Goal: Task Accomplishment & Management: Complete application form

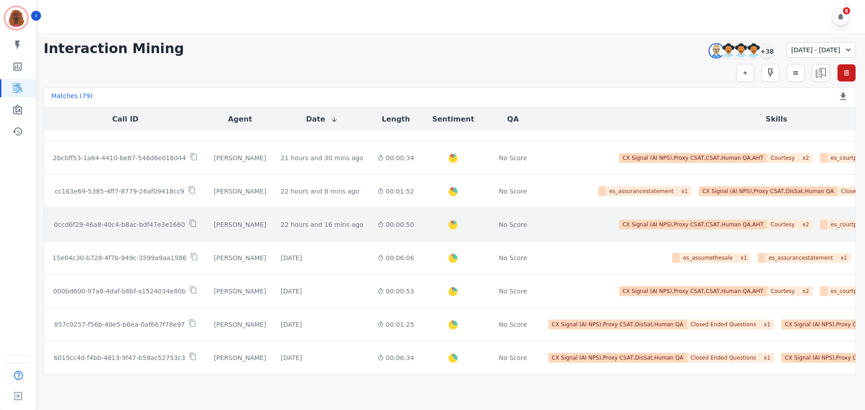
scroll to position [456, 0]
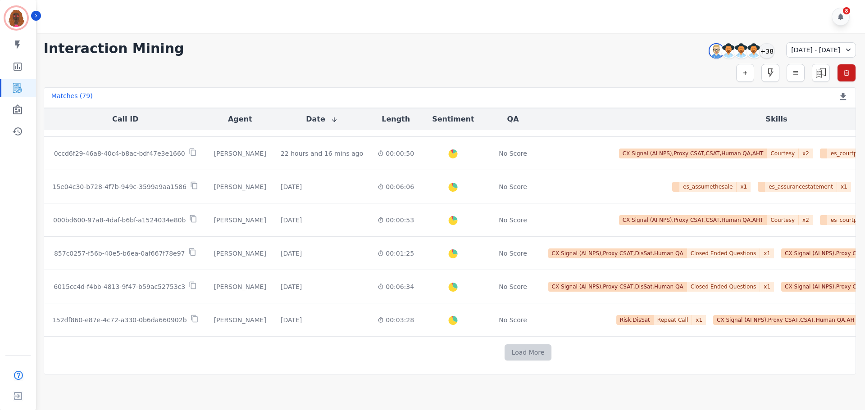
click at [504, 348] on button "Load More" at bounding box center [527, 353] width 47 height 16
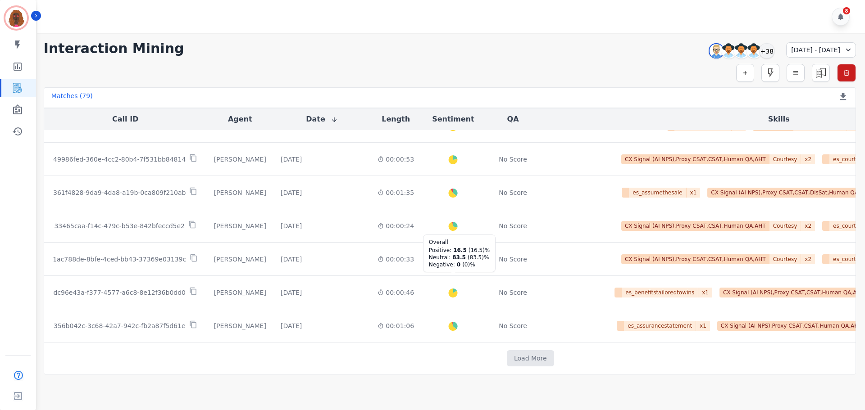
scroll to position [1116, 0]
click at [507, 357] on button "Load More" at bounding box center [530, 358] width 47 height 16
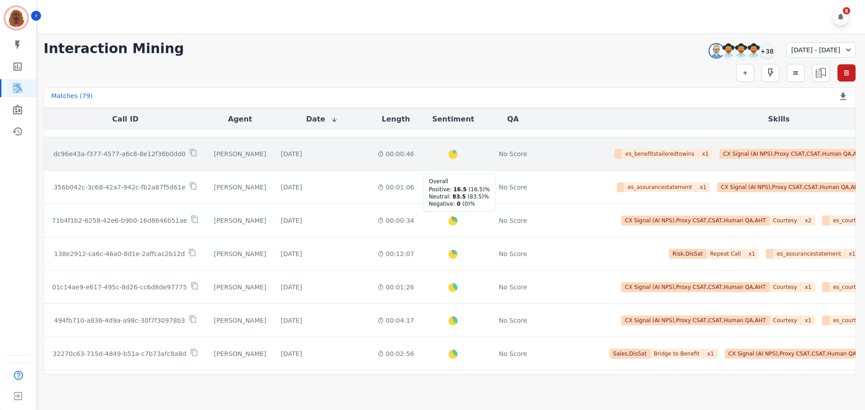
scroll to position [1297, 0]
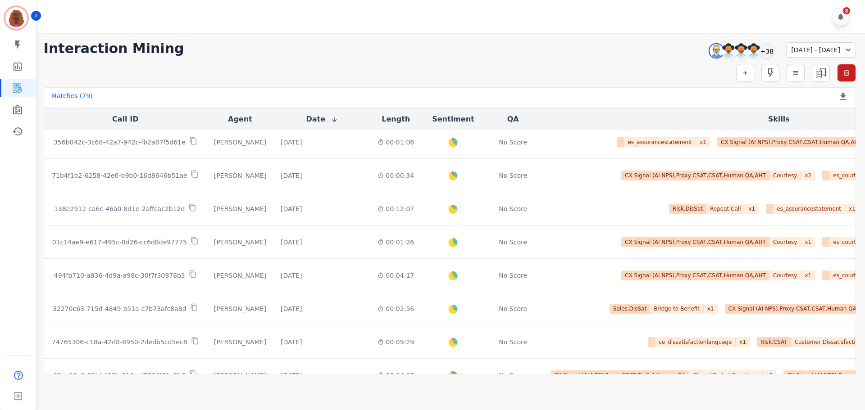
click at [504, 381] on main "**********" at bounding box center [450, 238] width 830 height 410
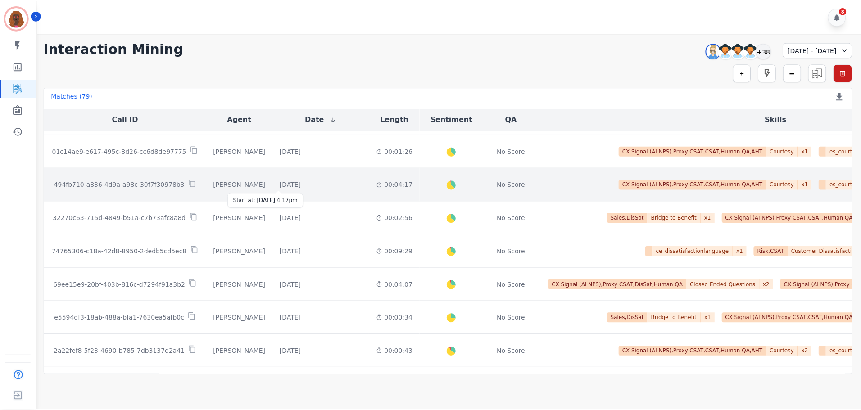
scroll to position [1387, 0]
click at [293, 186] on div "[DATE]" at bounding box center [291, 185] width 21 height 9
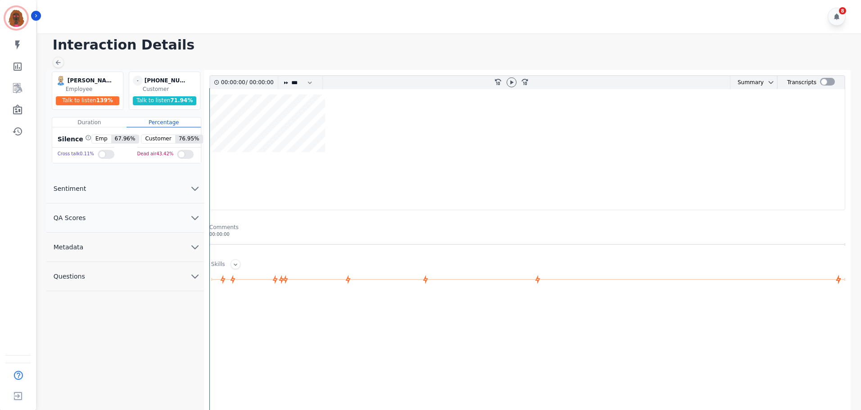
click at [186, 218] on button "QA Scores" at bounding box center [125, 218] width 158 height 29
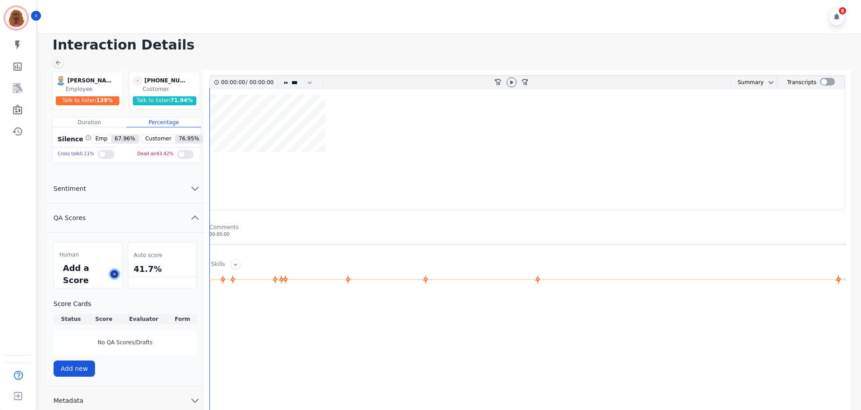
click at [113, 276] on icon at bounding box center [114, 274] width 5 height 5
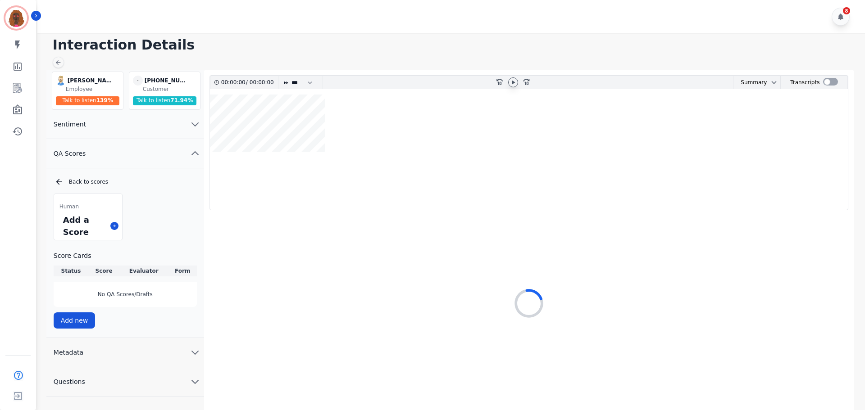
click at [510, 85] on icon at bounding box center [512, 82] width 7 height 7
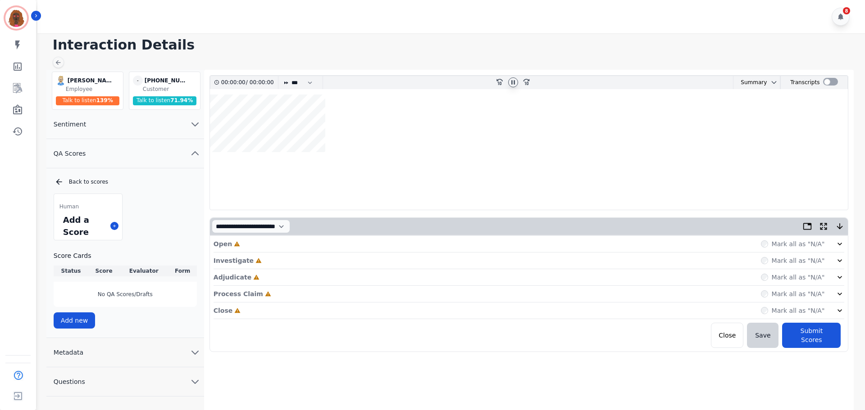
click at [349, 241] on div "Open Incomplete Mark all as "N/A"" at bounding box center [528, 244] width 631 height 17
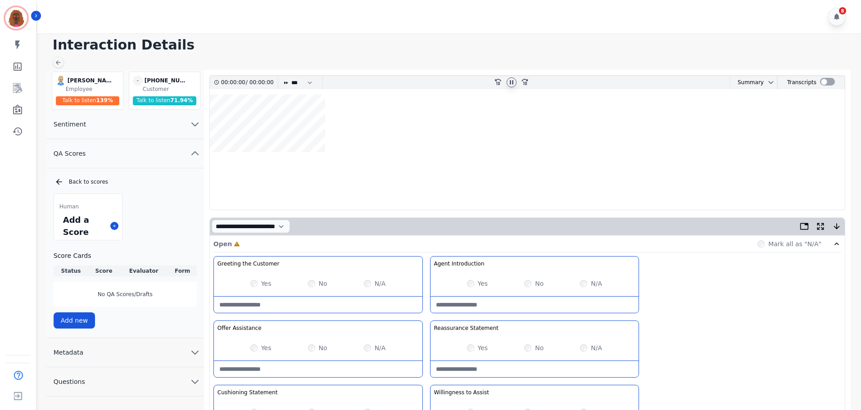
click at [512, 83] on icon at bounding box center [512, 82] width 4 height 4
click at [512, 82] on icon at bounding box center [511, 82] width 3 height 4
click at [254, 287] on div "Yes" at bounding box center [260, 283] width 21 height 9
click at [467, 180] on wave at bounding box center [527, 152] width 635 height 115
click at [317, 178] on wave at bounding box center [527, 152] width 635 height 115
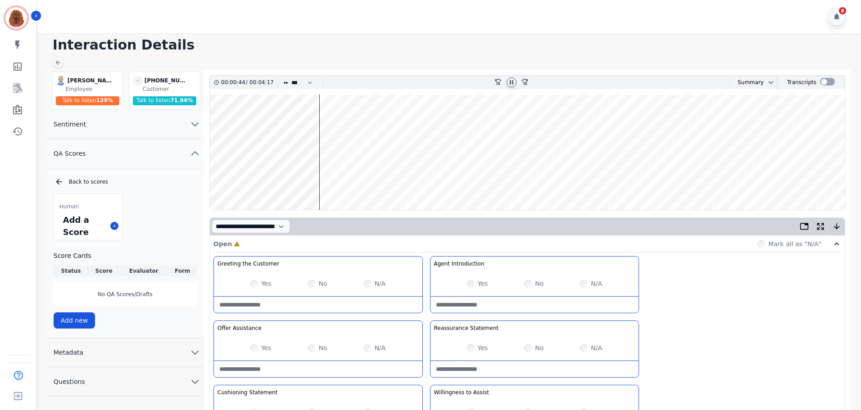
click at [311, 122] on wave at bounding box center [527, 152] width 635 height 115
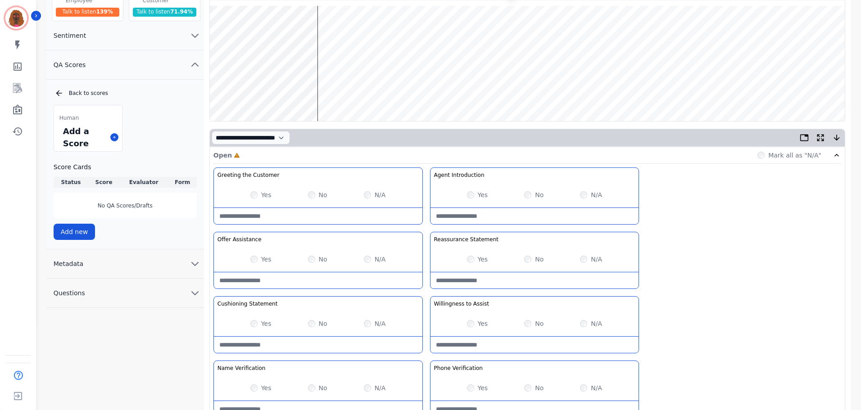
scroll to position [90, 0]
click at [266, 89] on wave at bounding box center [527, 62] width 635 height 115
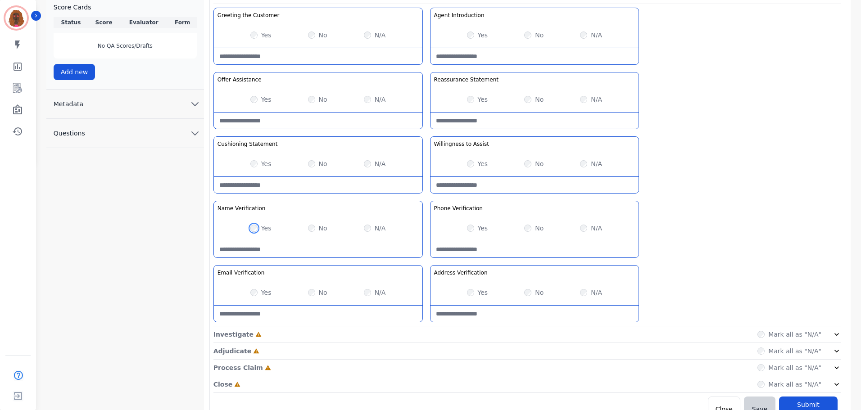
scroll to position [262, 0]
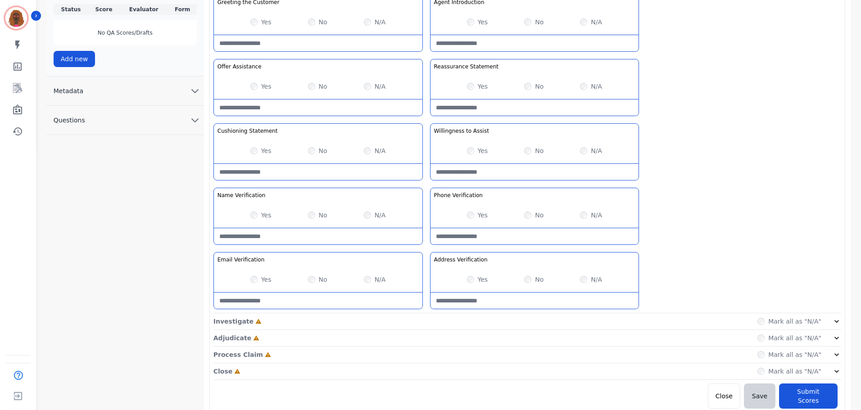
click at [265, 330] on div "Investigate Incomplete Mark all as "N/A"" at bounding box center [527, 338] width 628 height 17
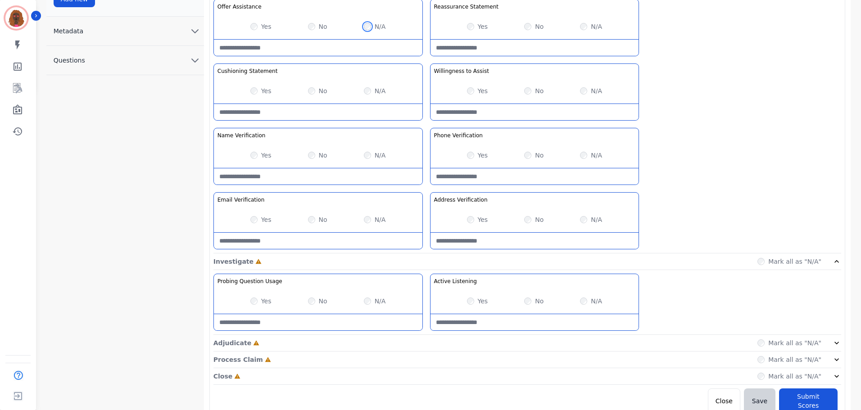
scroll to position [327, 0]
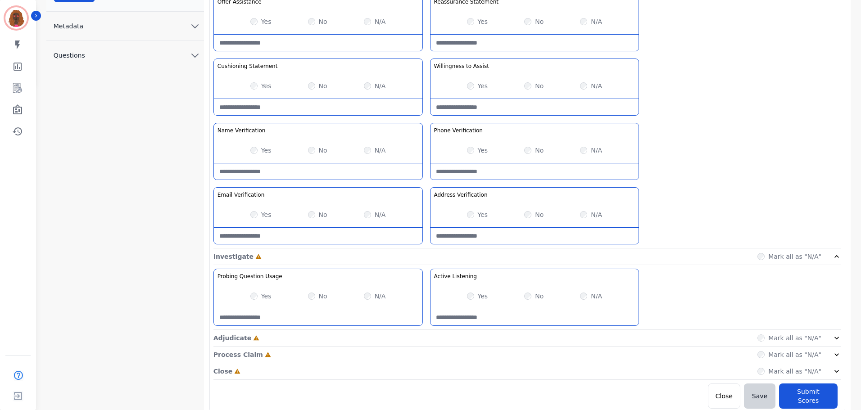
click at [476, 295] on div "Yes" at bounding box center [477, 296] width 21 height 9
click at [436, 363] on div "Adjudicate Incomplete Mark all as "N/A"" at bounding box center [527, 371] width 628 height 17
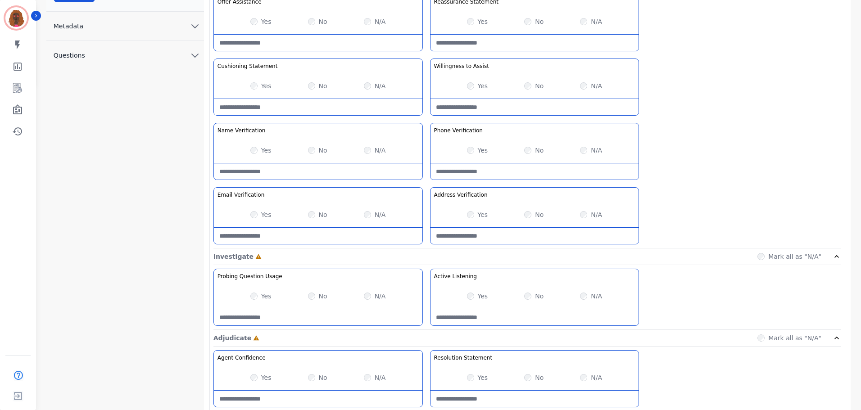
scroll to position [391, 0]
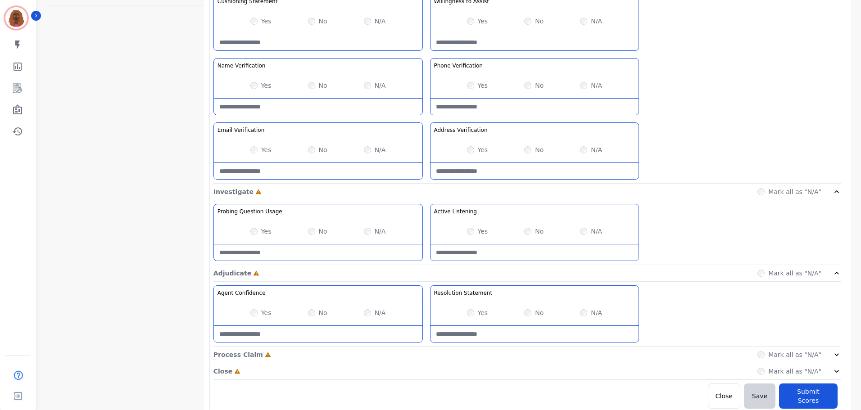
click at [422, 353] on div "Process Claim Incomplete Mark all as "N/A"" at bounding box center [527, 355] width 628 height 17
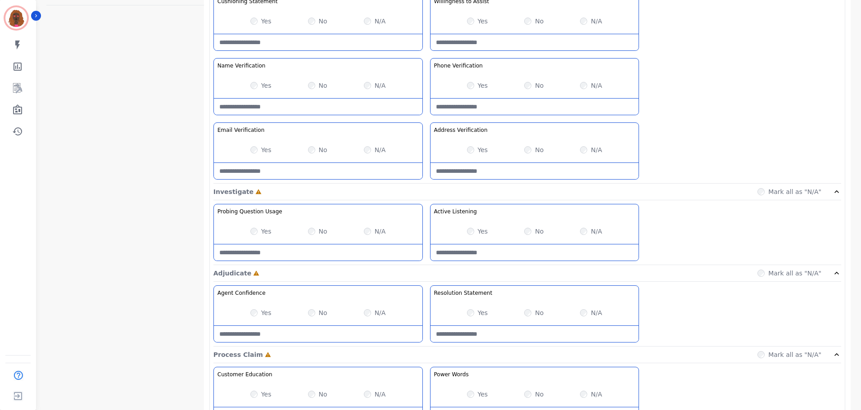
scroll to position [585, 0]
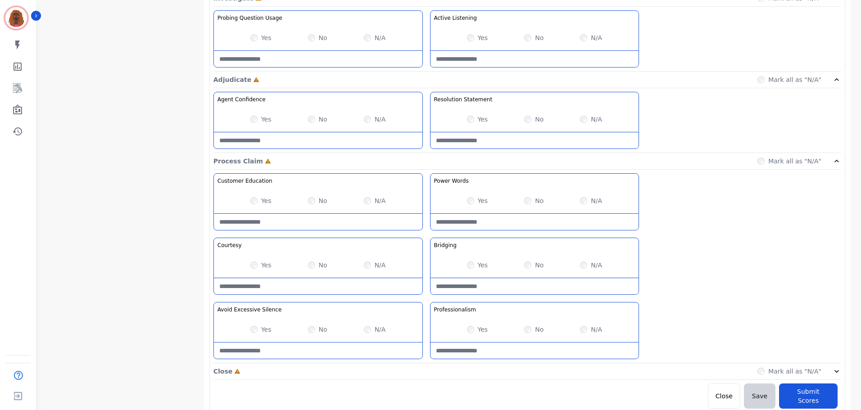
click at [422, 370] on div "Close Incomplete Mark all as "N/A"" at bounding box center [527, 371] width 628 height 17
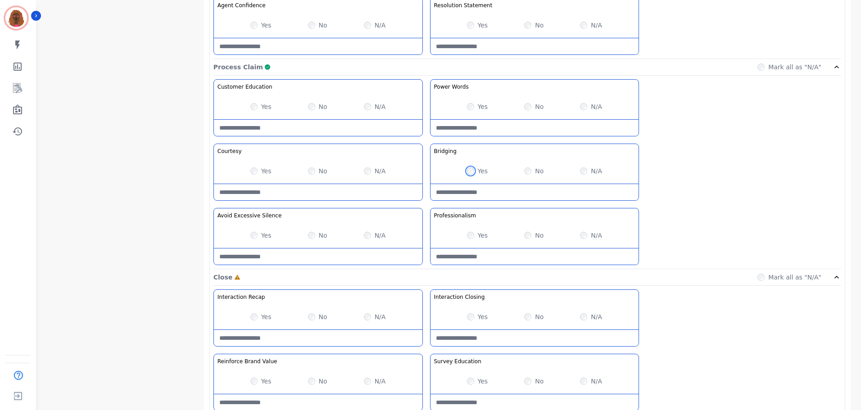
scroll to position [714, 0]
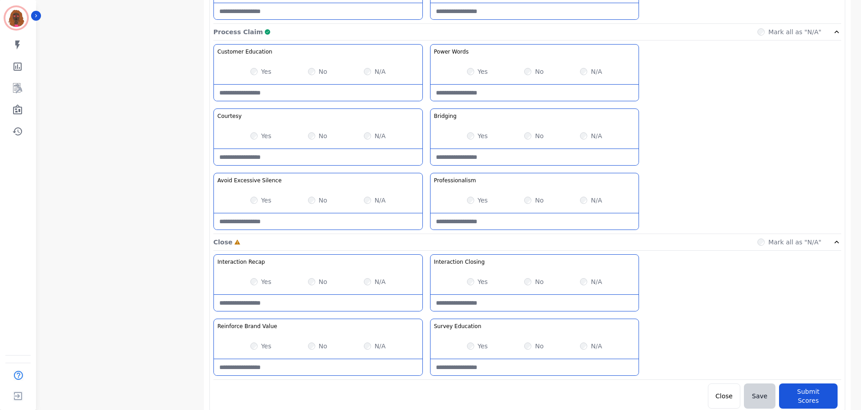
click at [531, 136] on div "No" at bounding box center [533, 136] width 19 height 9
click at [526, 155] on Claim-Bridging-note at bounding box center [535, 157] width 209 height 16
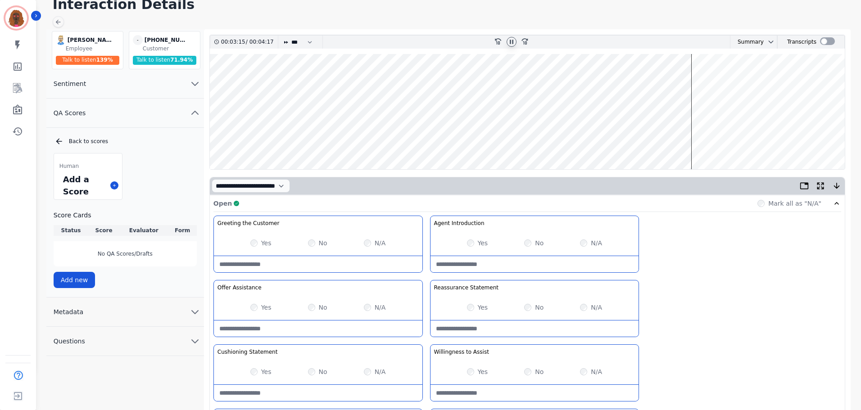
scroll to position [0, 0]
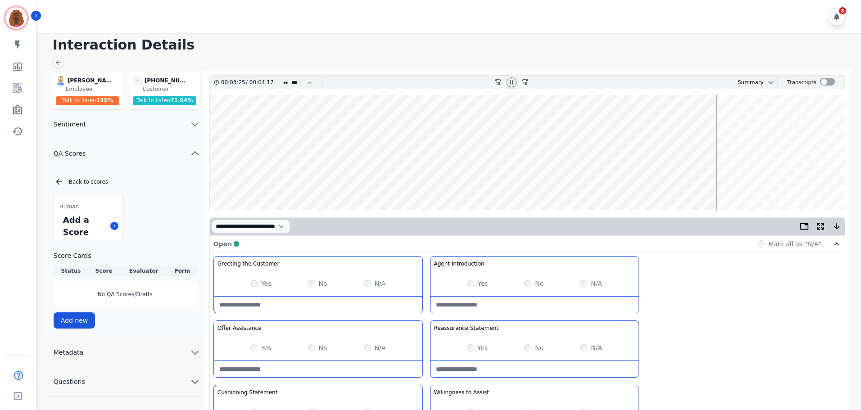
type Claim-Bridging-note "**********"
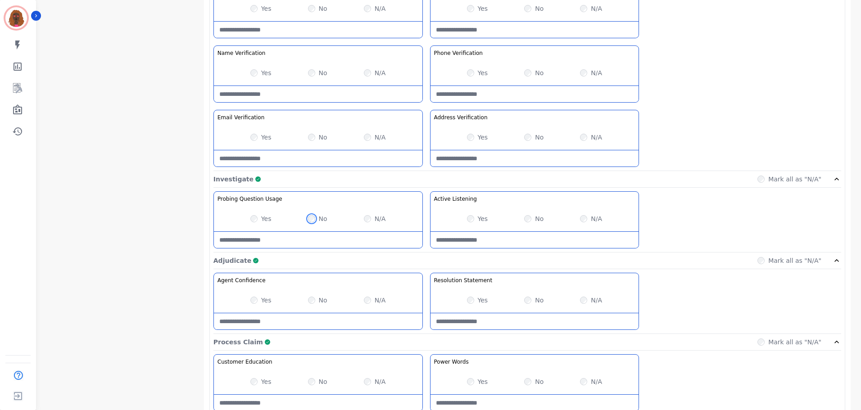
scroll to position [404, 0]
click at [302, 244] on Usage-note at bounding box center [318, 239] width 209 height 16
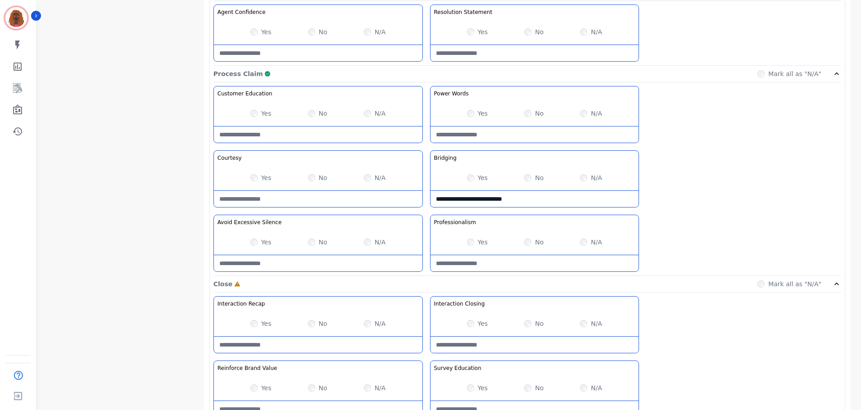
scroll to position [714, 0]
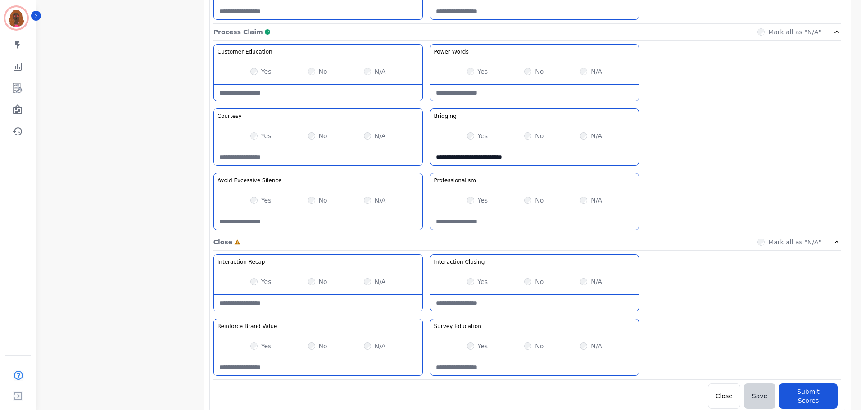
type Usage-note "**********"
click at [818, 393] on button "Submit Scores" at bounding box center [808, 396] width 59 height 25
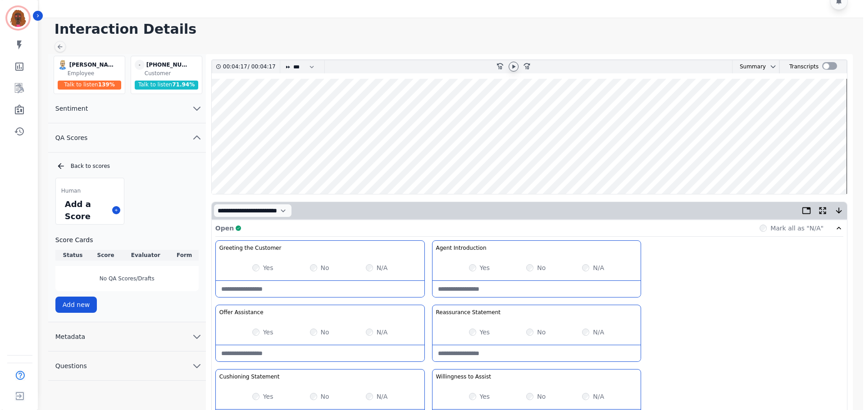
scroll to position [0, 0]
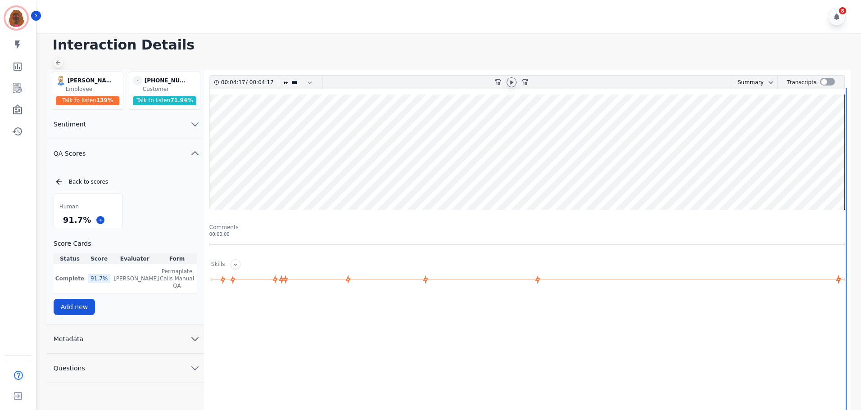
click at [59, 64] on icon at bounding box center [57, 62] width 7 height 7
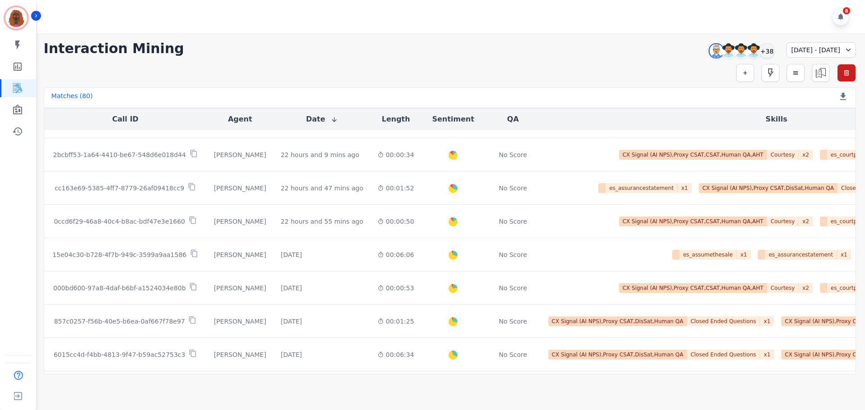
scroll to position [456, 0]
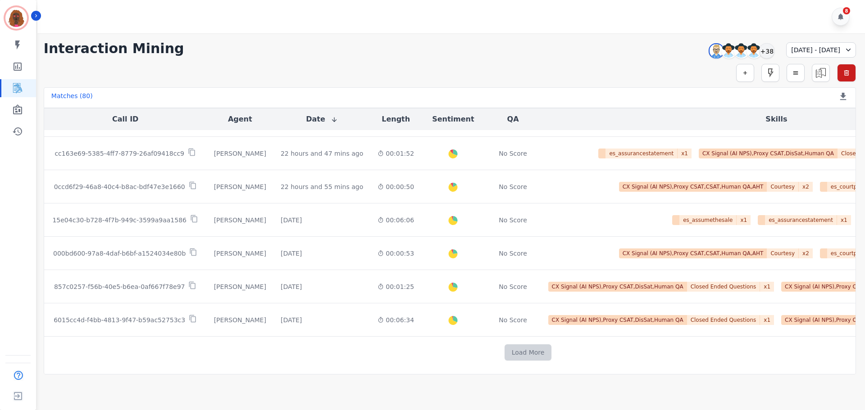
click at [504, 347] on button "Load More" at bounding box center [527, 353] width 47 height 16
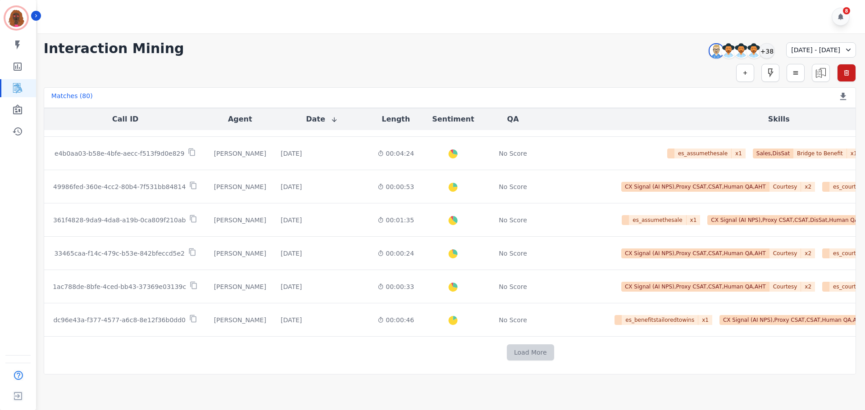
click at [507, 348] on button "Load More" at bounding box center [530, 353] width 47 height 16
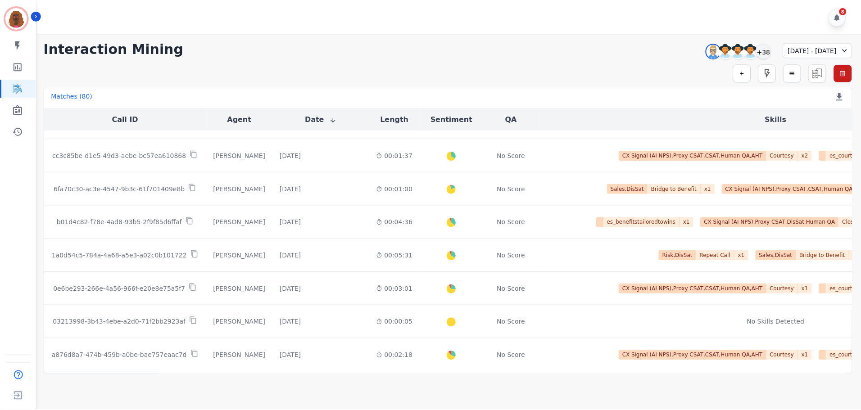
scroll to position [716, 0]
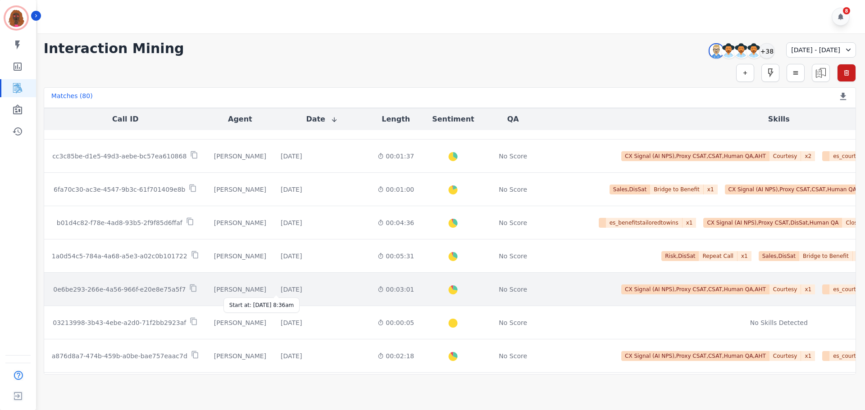
click at [286, 290] on div "[DATE]" at bounding box center [291, 289] width 21 height 9
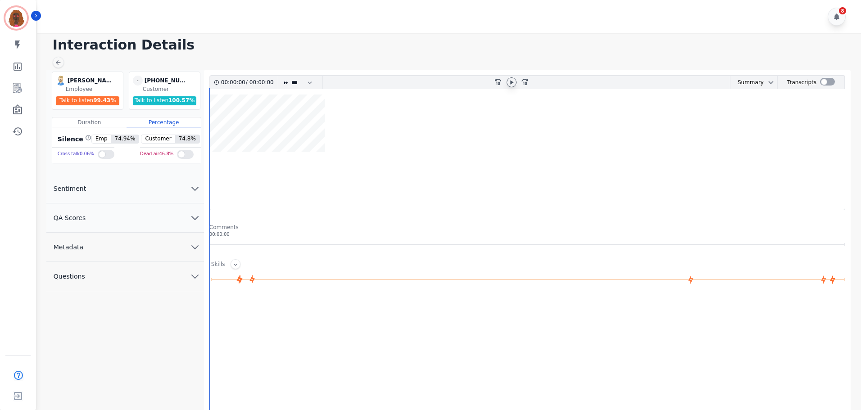
click at [513, 82] on icon at bounding box center [511, 82] width 7 height 7
click at [513, 82] on icon at bounding box center [512, 82] width 4 height 4
click at [186, 223] on button "QA Scores" at bounding box center [125, 218] width 158 height 29
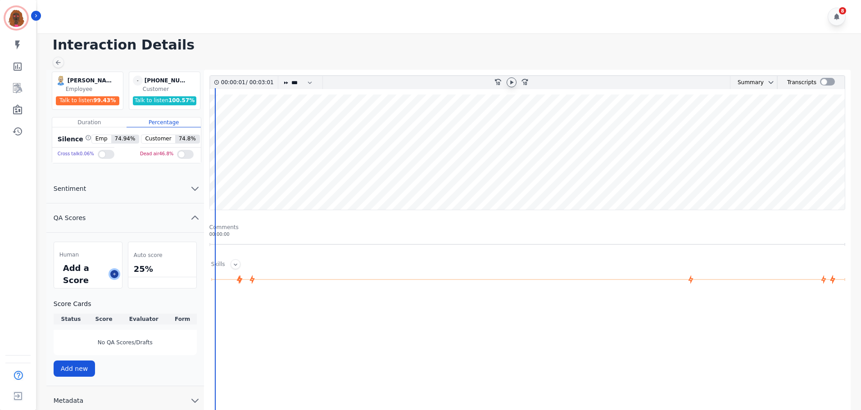
click at [113, 275] on icon at bounding box center [114, 274] width 5 height 5
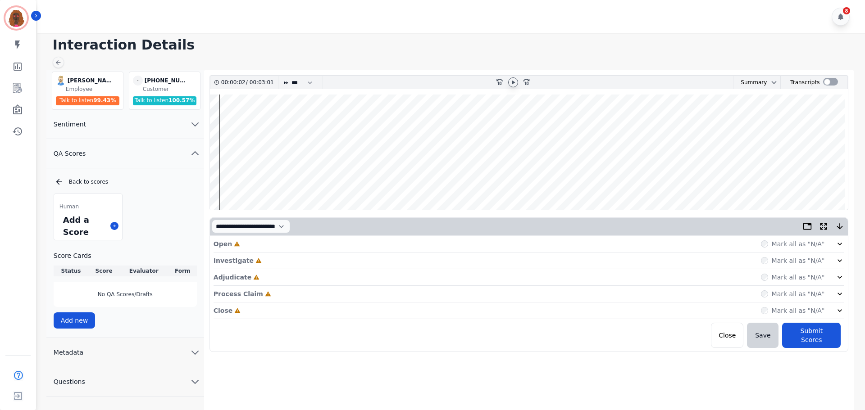
click at [261, 250] on div "Open Incomplete Mark all as "N/A"" at bounding box center [528, 244] width 631 height 17
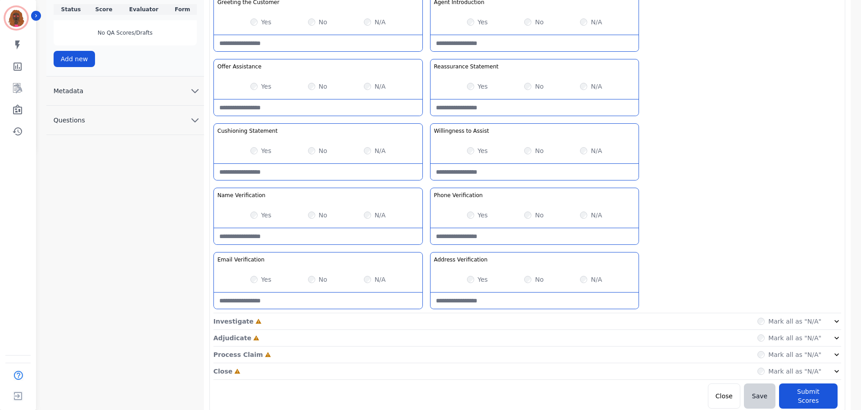
click at [429, 330] on div "Investigate Incomplete Mark all as "N/A"" at bounding box center [527, 338] width 628 height 17
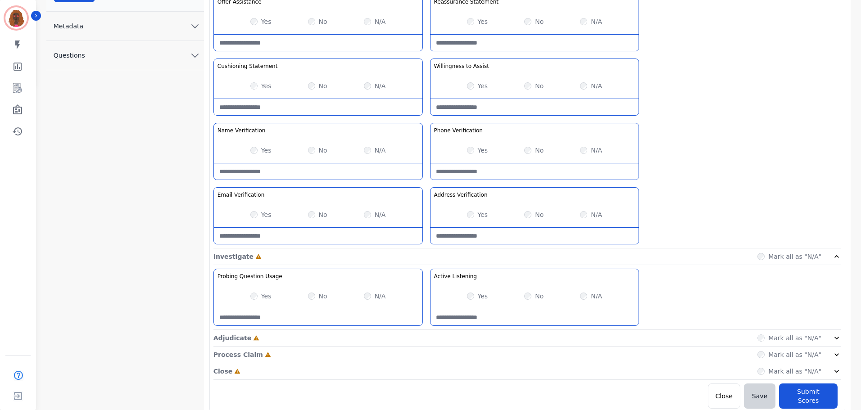
click at [426, 363] on div "Adjudicate Incomplete Mark all as "N/A"" at bounding box center [527, 371] width 628 height 17
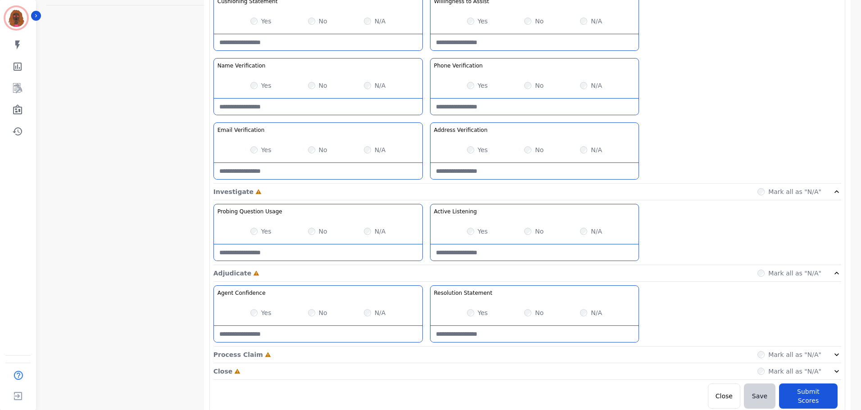
click at [425, 369] on div "Close Incomplete Mark all as "N/A"" at bounding box center [527, 371] width 628 height 17
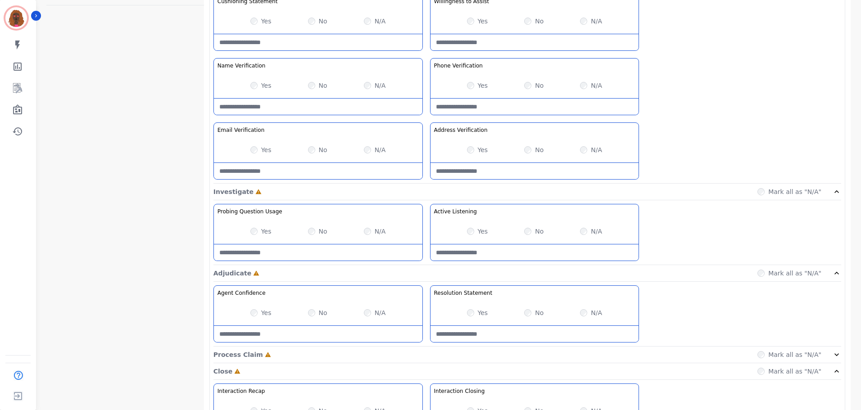
scroll to position [392, 0]
click at [427, 353] on div "Process Claim Incomplete Mark all as "N/A"" at bounding box center [527, 354] width 628 height 17
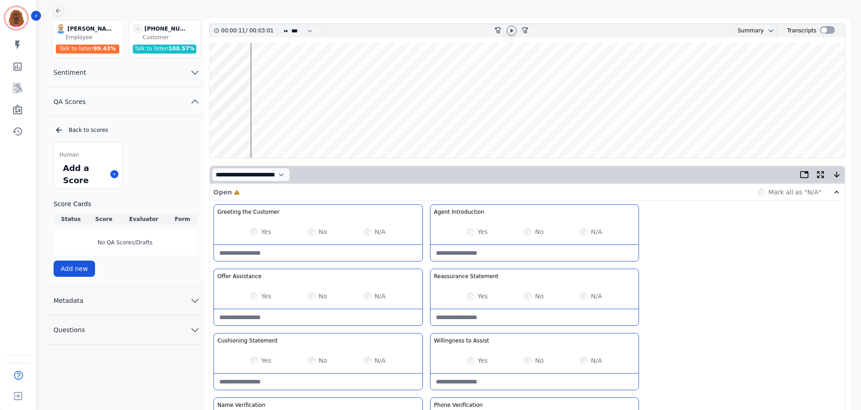
scroll to position [0, 0]
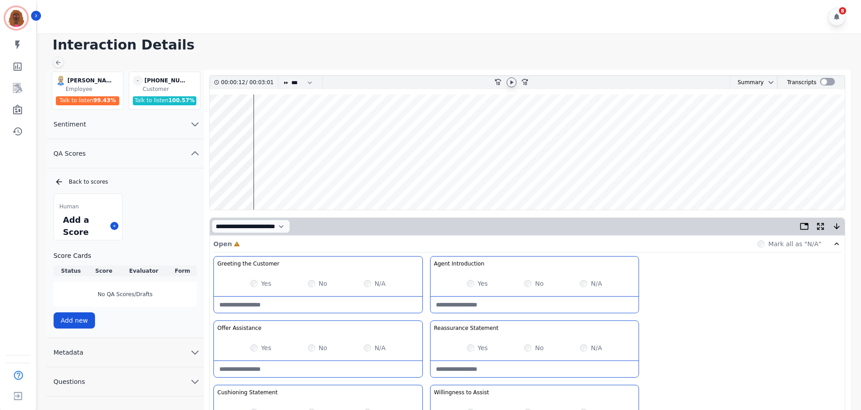
click at [228, 122] on wave at bounding box center [527, 152] width 635 height 115
click at [234, 123] on wave at bounding box center [527, 152] width 635 height 115
click at [258, 181] on wave at bounding box center [527, 152] width 635 height 115
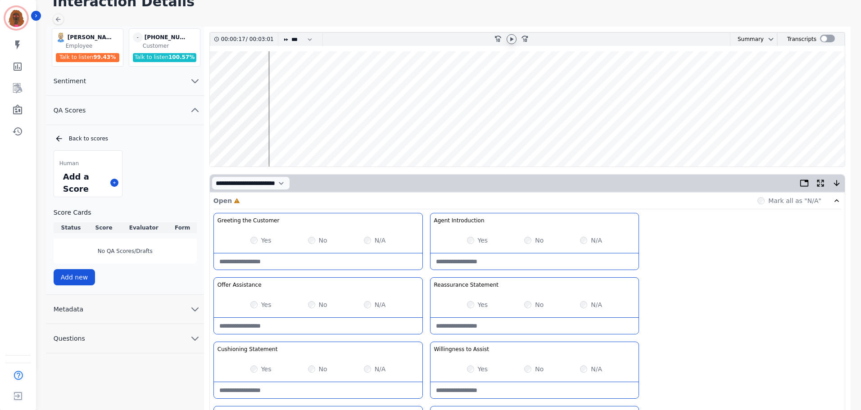
scroll to position [44, 0]
click at [372, 77] on wave at bounding box center [527, 107] width 635 height 115
click at [365, 136] on wave at bounding box center [527, 107] width 635 height 115
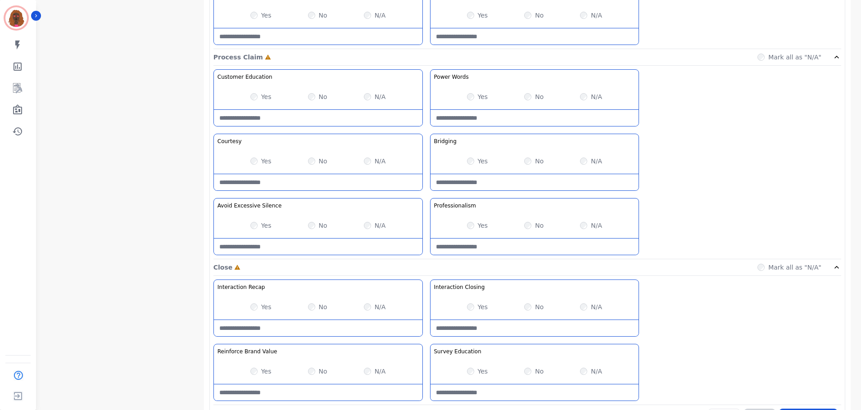
scroll to position [714, 0]
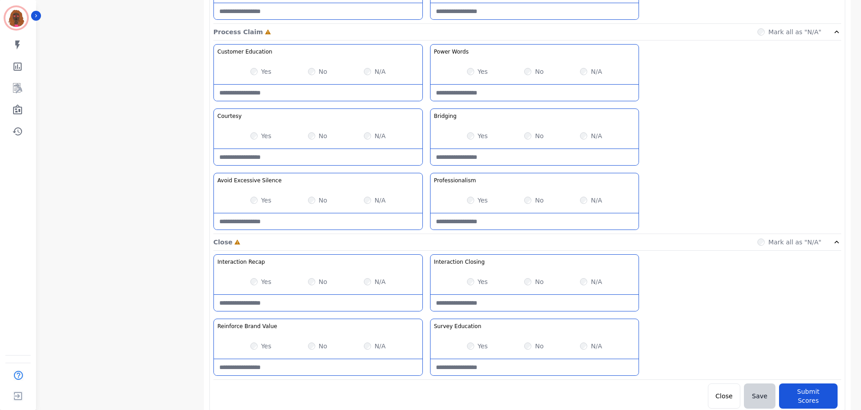
click at [297, 213] on div at bounding box center [318, 221] width 209 height 17
click at [293, 220] on Silence-note at bounding box center [318, 221] width 209 height 16
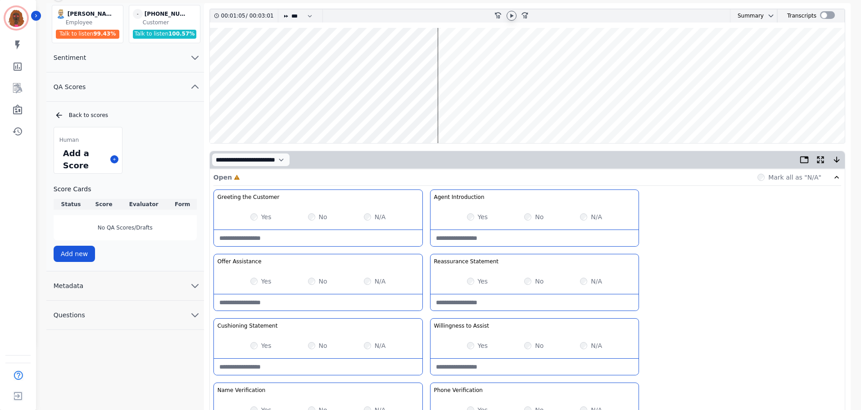
scroll to position [0, 0]
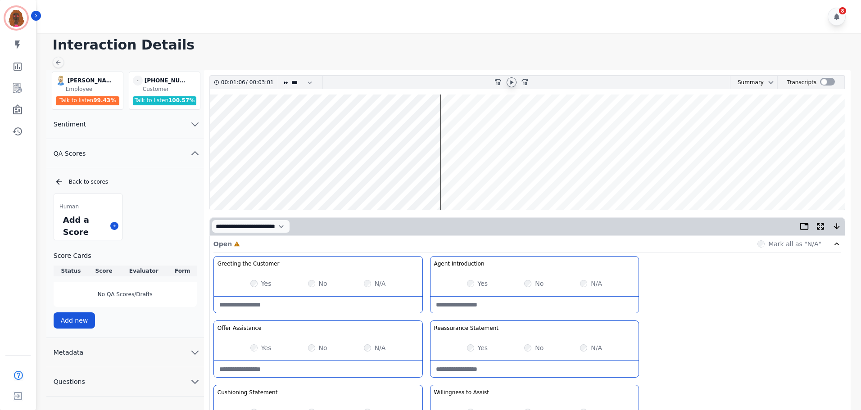
type Silence-note "**********"
click at [360, 181] on wave at bounding box center [527, 152] width 635 height 115
click at [502, 123] on wave at bounding box center [527, 152] width 635 height 115
click at [500, 123] on wave at bounding box center [527, 152] width 635 height 115
click at [694, 182] on wave at bounding box center [527, 152] width 635 height 115
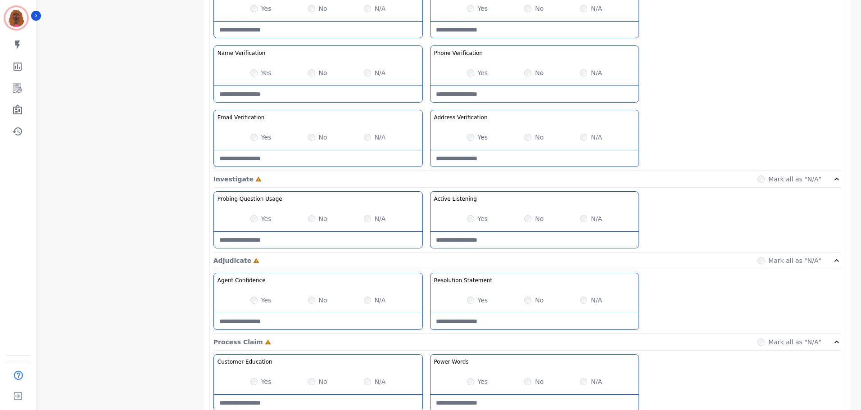
scroll to position [405, 0]
click at [393, 242] on Usage-note at bounding box center [318, 239] width 209 height 16
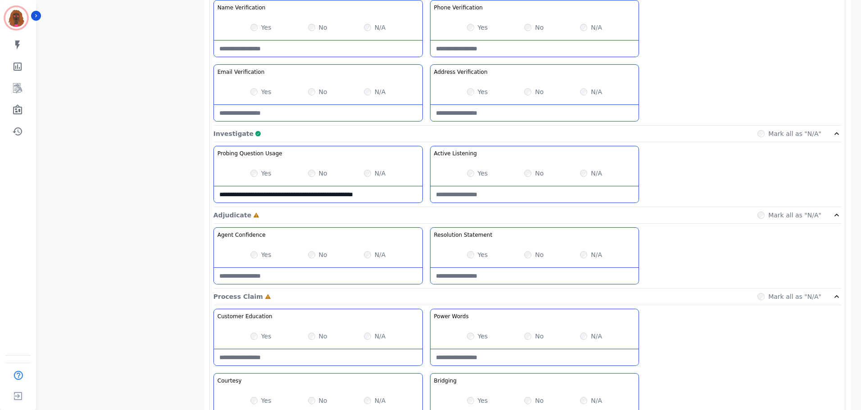
scroll to position [450, 0]
click at [375, 197] on Usage-note "**********" at bounding box center [318, 194] width 209 height 16
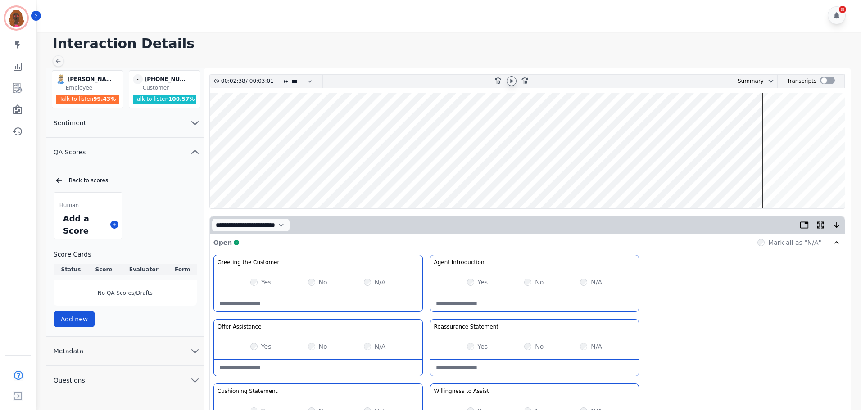
type Usage-note "**********"
click at [247, 126] on wave at bounding box center [527, 151] width 635 height 115
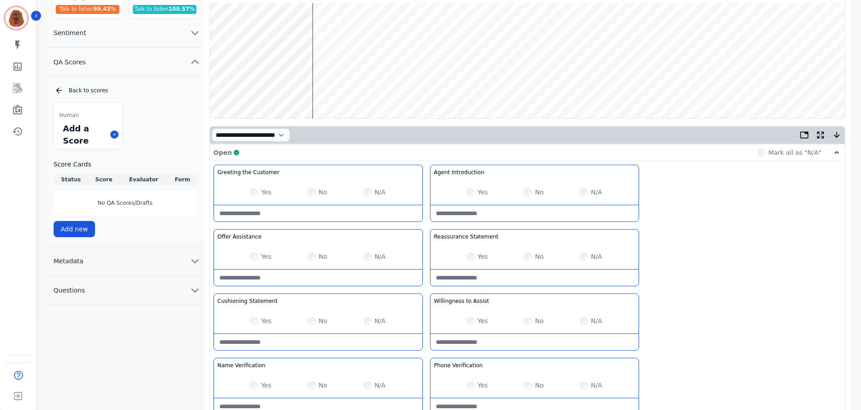
scroll to position [91, 0]
drag, startPoint x: 540, startPoint y: 89, endPoint x: 545, endPoint y: 93, distance: 6.4
click at [540, 89] on wave at bounding box center [527, 61] width 635 height 115
click at [313, 345] on Statement-note at bounding box center [318, 343] width 209 height 16
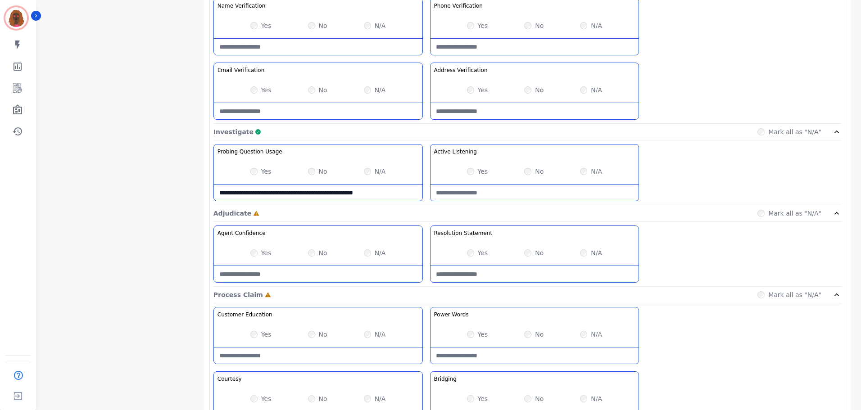
scroll to position [451, 0]
type Statement-note "**********"
click at [308, 193] on Usage-note "**********" at bounding box center [318, 193] width 209 height 16
click at [379, 194] on Usage-note "**********" at bounding box center [318, 193] width 209 height 16
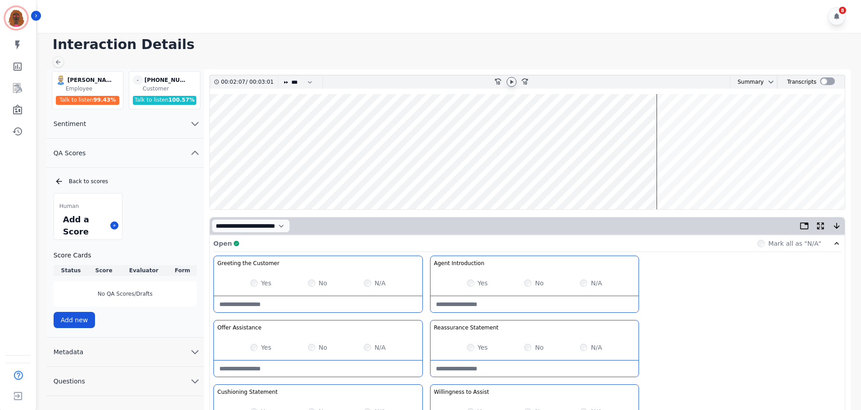
scroll to position [0, 0]
type Usage-note "**********"
click at [694, 181] on wave at bounding box center [527, 152] width 635 height 115
click at [710, 181] on wave at bounding box center [527, 152] width 635 height 115
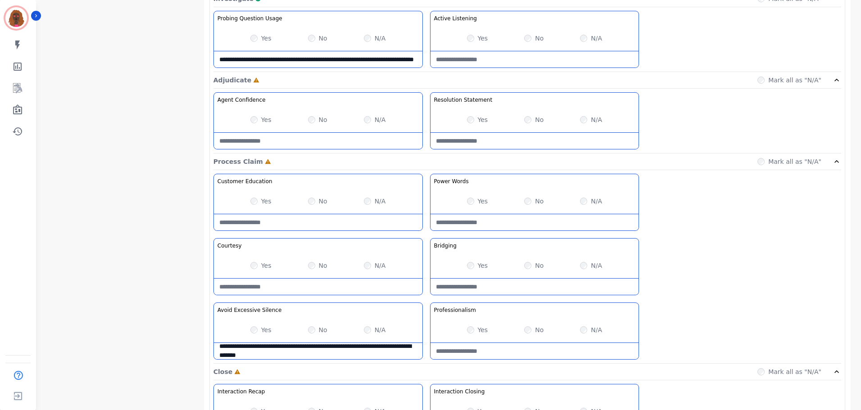
scroll to position [585, 0]
click at [479, 287] on Claim-Bridging-note at bounding box center [535, 286] width 209 height 16
type Claim-Bridging-note "**********"
click at [249, 264] on div "Yes No N/A" at bounding box center [318, 265] width 209 height 25
click at [529, 219] on Words-note at bounding box center [535, 222] width 209 height 16
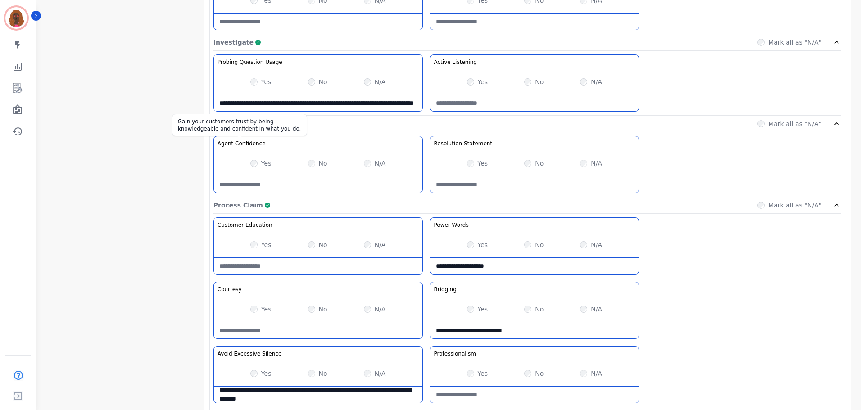
scroll to position [540, 0]
type Words-note "**********"
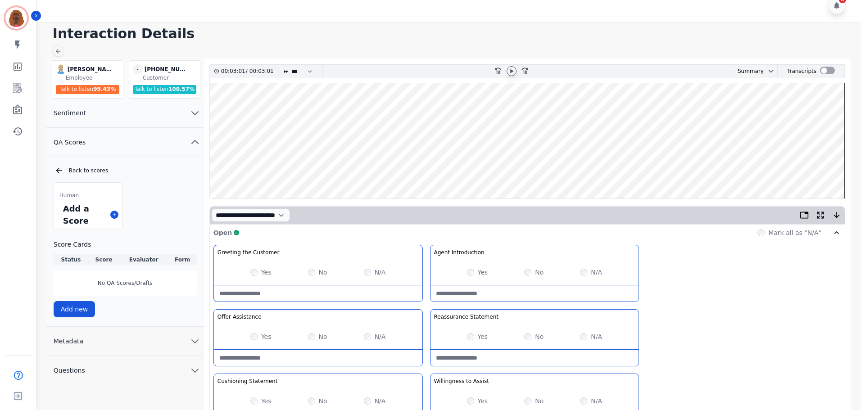
scroll to position [0, 0]
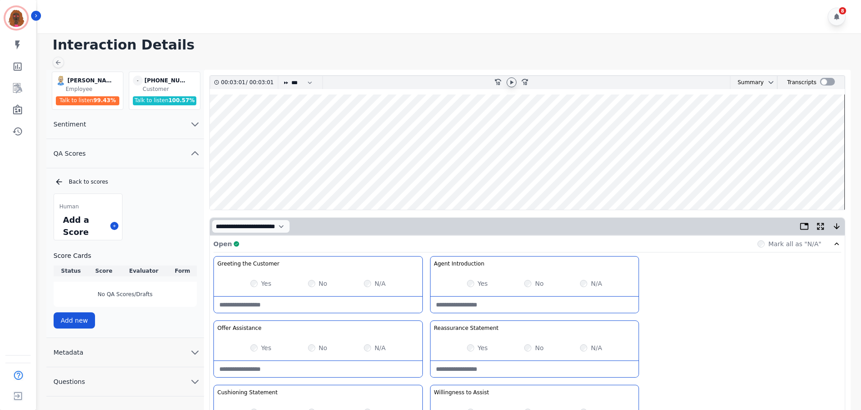
click at [825, 180] on wave at bounding box center [527, 152] width 635 height 115
click at [512, 84] on icon at bounding box center [511, 82] width 7 height 7
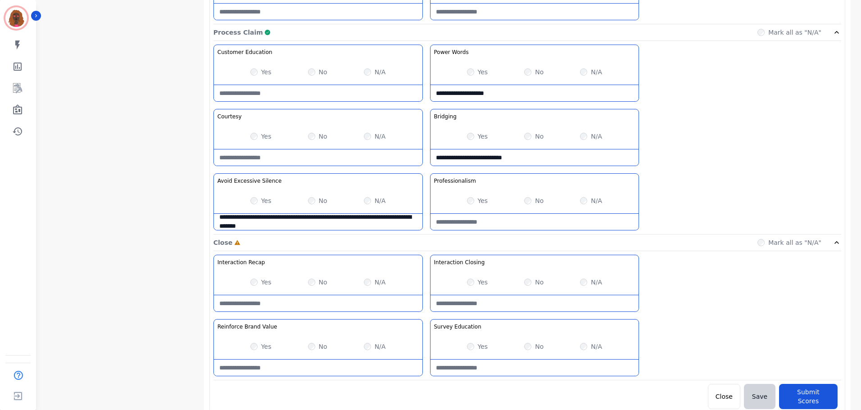
scroll to position [714, 0]
click at [525, 343] on div "No" at bounding box center [533, 346] width 19 height 9
click at [522, 365] on Education-note at bounding box center [535, 367] width 209 height 16
type Education-note "**********"
click at [509, 298] on Closing-note at bounding box center [535, 303] width 209 height 16
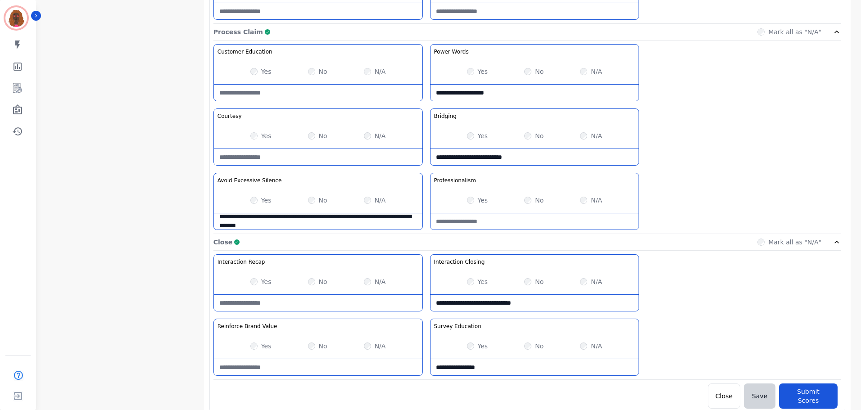
type Closing-note "**********"
click at [519, 372] on Education-note "**********" at bounding box center [535, 367] width 209 height 16
type Education-note "**********"
click at [338, 368] on Value-note at bounding box center [318, 367] width 209 height 16
type Value-note "**********"
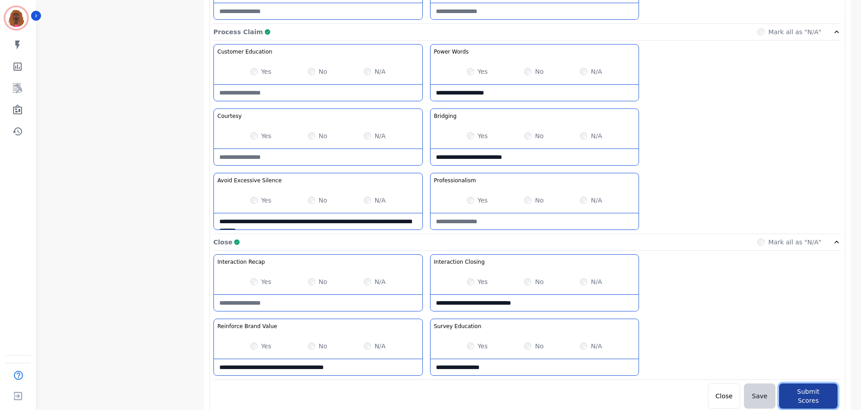
click at [812, 390] on button "Submit Scores" at bounding box center [808, 396] width 59 height 25
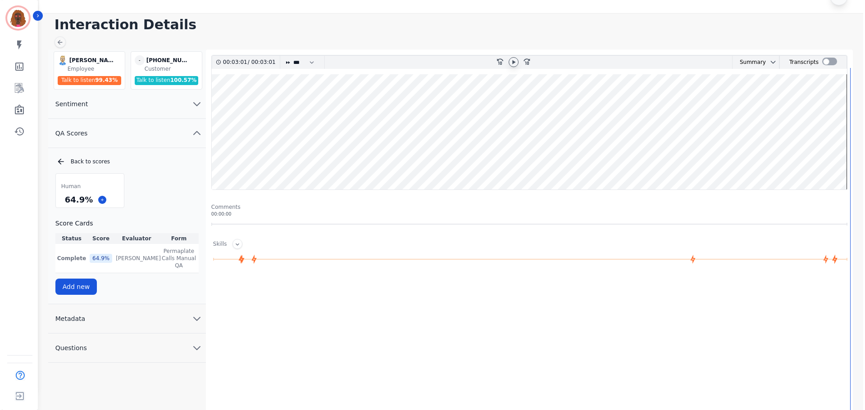
scroll to position [0, 0]
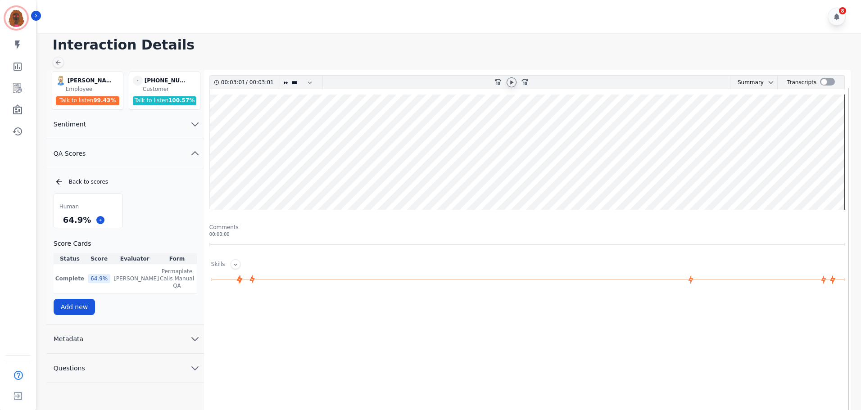
click at [58, 183] on icon at bounding box center [59, 182] width 6 height 6
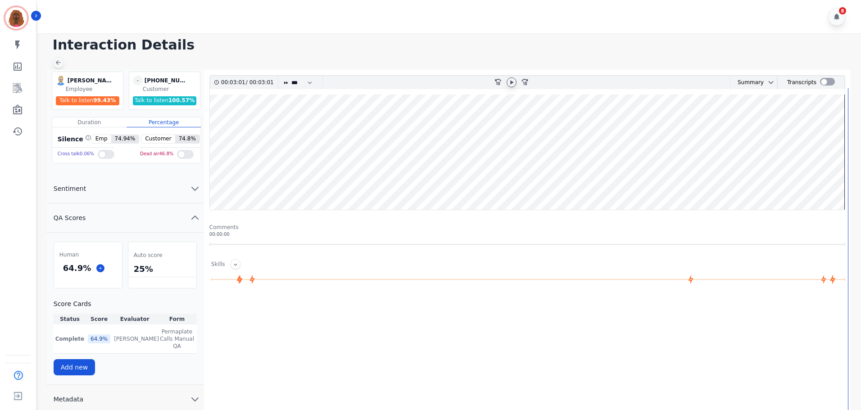
click at [58, 63] on icon at bounding box center [58, 62] width 5 height 5
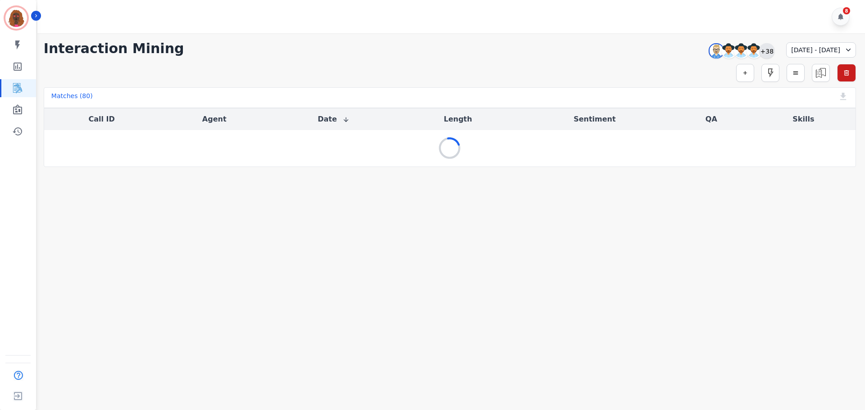
click at [759, 52] on div "+38" at bounding box center [766, 50] width 15 height 15
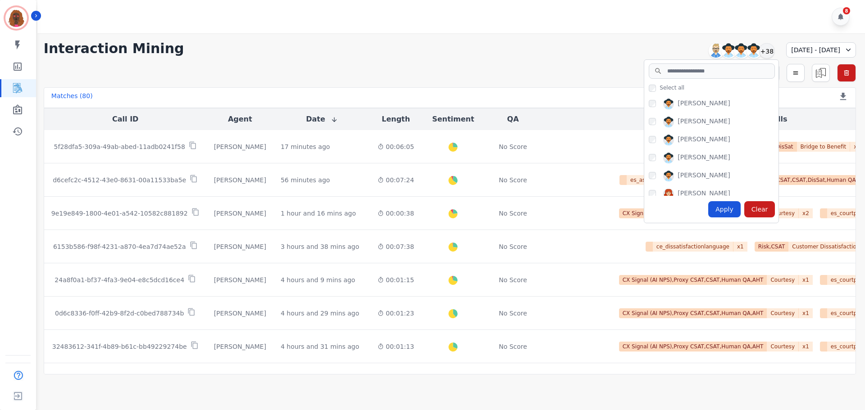
scroll to position [655, 0]
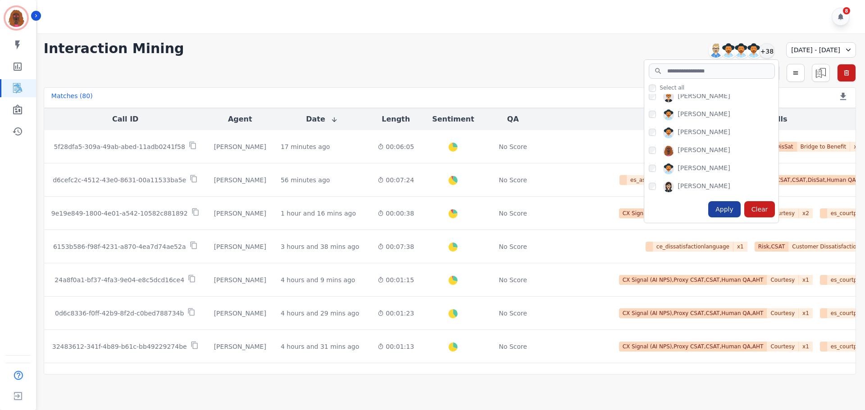
click at [708, 210] on div "Apply" at bounding box center [724, 209] width 32 height 16
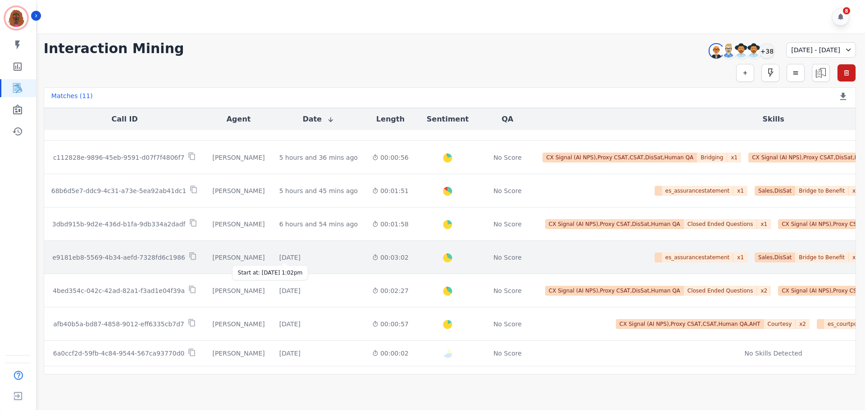
scroll to position [90, 0]
click at [286, 258] on div "[DATE]" at bounding box center [289, 257] width 21 height 9
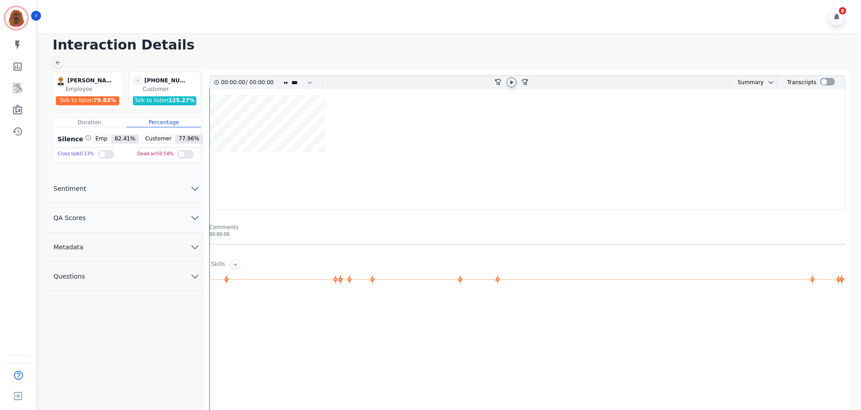
click at [513, 82] on icon at bounding box center [511, 82] width 3 height 4
click at [172, 213] on button "QA Scores" at bounding box center [125, 218] width 158 height 29
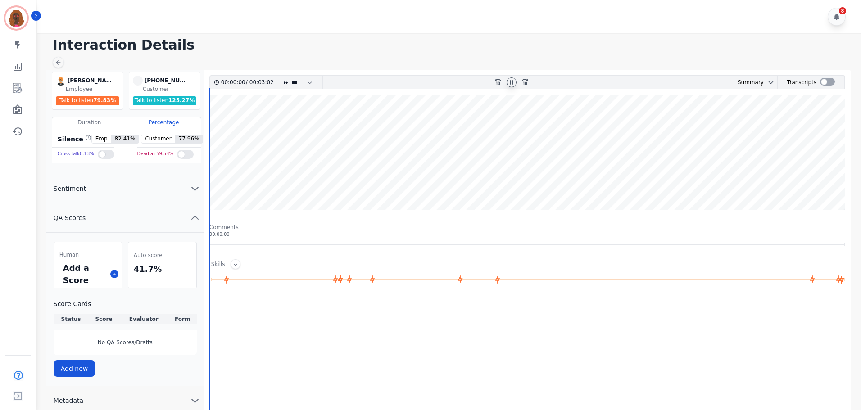
click at [514, 82] on icon at bounding box center [511, 82] width 7 height 7
click at [309, 130] on wave at bounding box center [527, 152] width 635 height 115
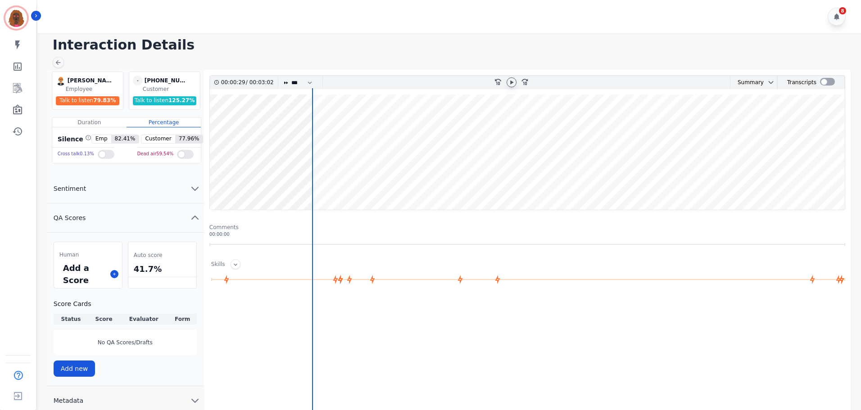
click at [328, 123] on wave at bounding box center [527, 152] width 635 height 115
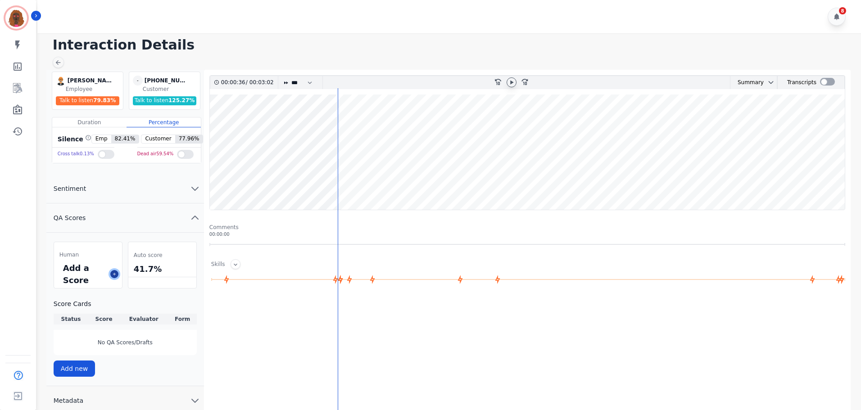
click at [115, 275] on icon at bounding box center [114, 274] width 5 height 5
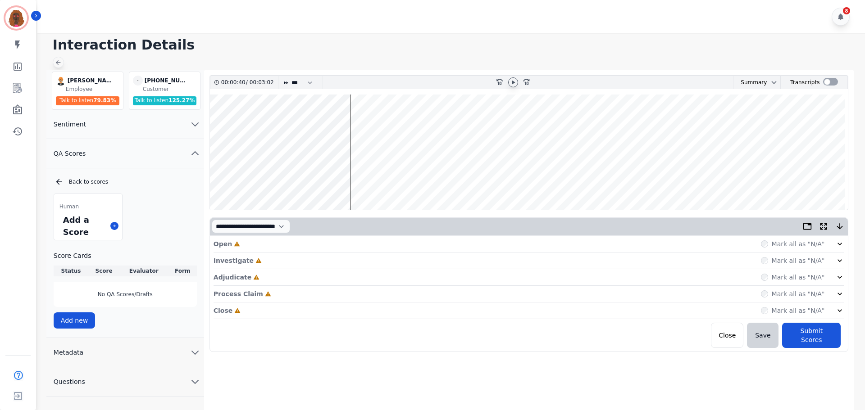
click at [58, 62] on icon at bounding box center [57, 62] width 7 height 7
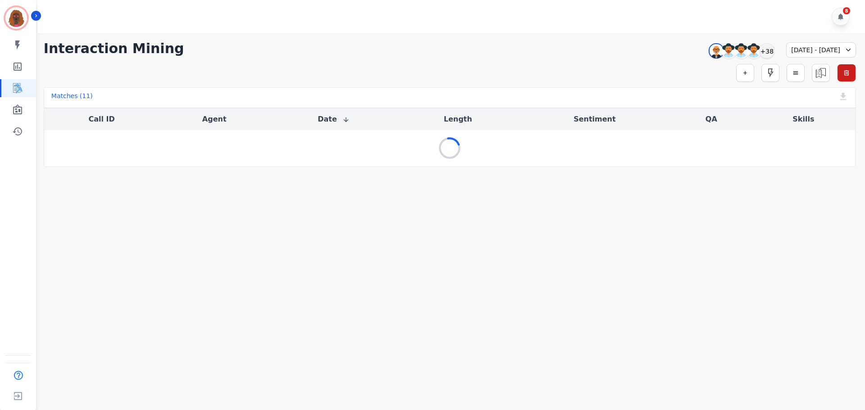
click at [451, 65] on div "Simple Search Metric Search Advanced Search Saved Rules Clear Filters" at bounding box center [450, 73] width 812 height 18
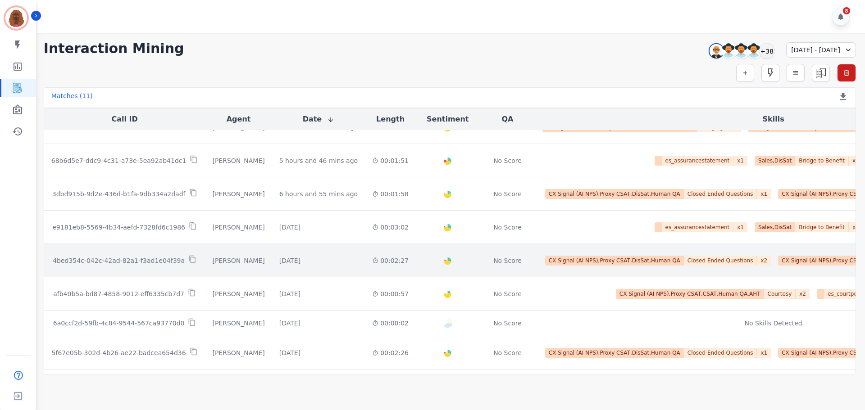
scroll to position [156, 0]
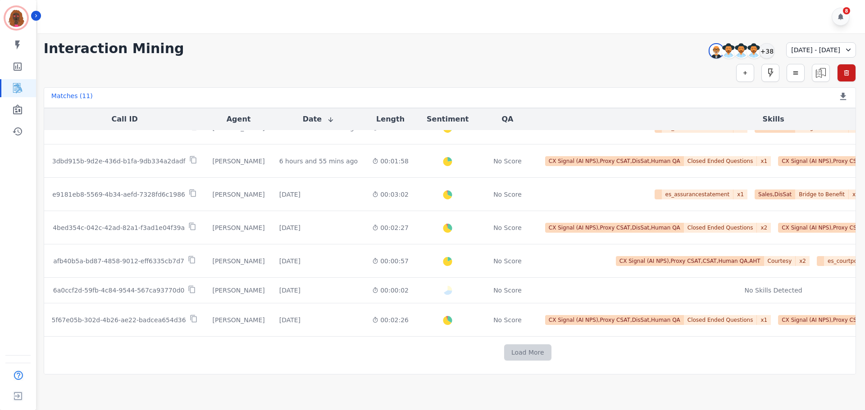
click at [504, 353] on button "Load More" at bounding box center [527, 353] width 47 height 16
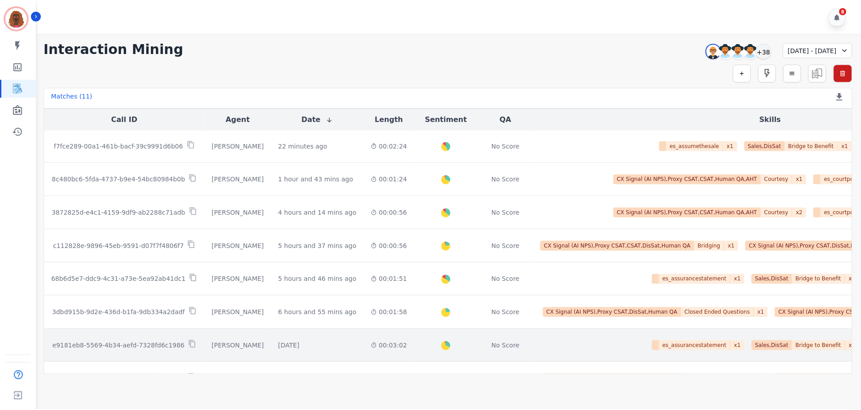
scroll to position [0, 0]
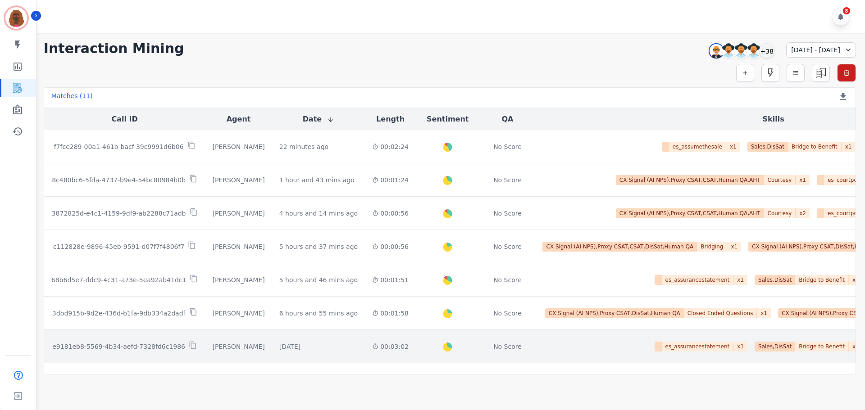
click at [372, 349] on div "00:03:02" at bounding box center [390, 346] width 36 height 9
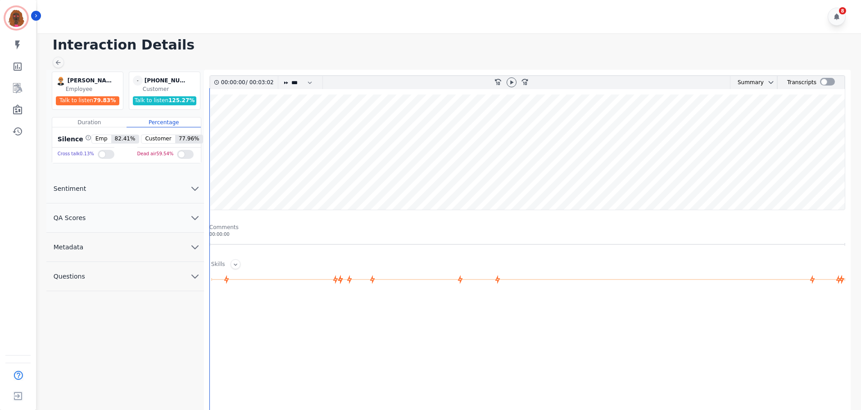
drag, startPoint x: 509, startPoint y: 82, endPoint x: 491, endPoint y: 94, distance: 21.4
click at [509, 82] on icon at bounding box center [511, 82] width 7 height 7
click at [329, 123] on wave at bounding box center [527, 152] width 635 height 115
click at [159, 220] on button "QA Scores" at bounding box center [125, 218] width 158 height 29
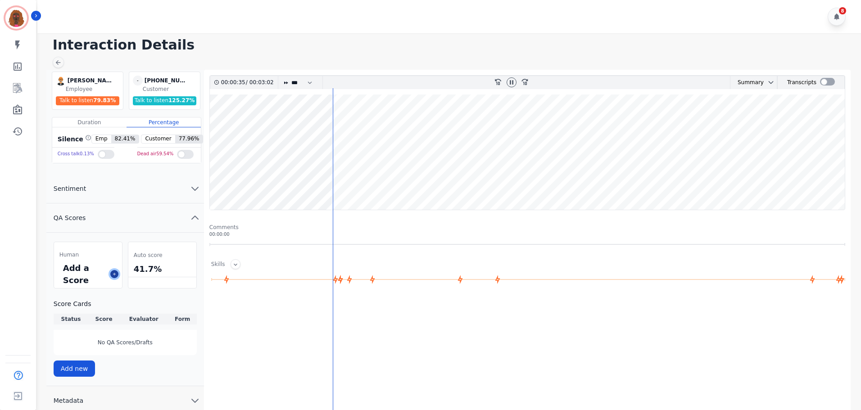
click at [112, 275] on icon at bounding box center [114, 274] width 5 height 5
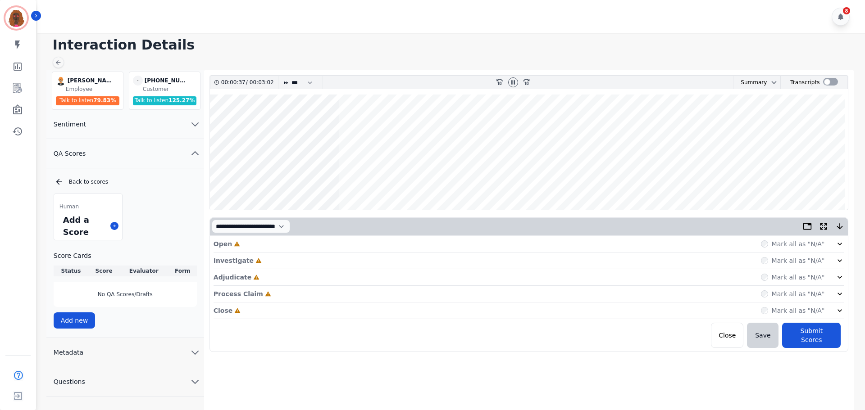
click at [278, 249] on div "Open Incomplete Mark all as "N/A"" at bounding box center [528, 244] width 631 height 17
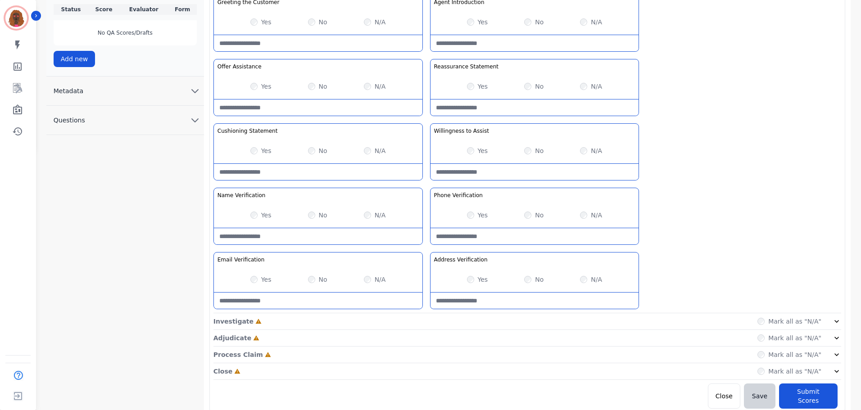
click at [426, 330] on div "Investigate Incomplete Mark all as "N/A"" at bounding box center [527, 338] width 628 height 17
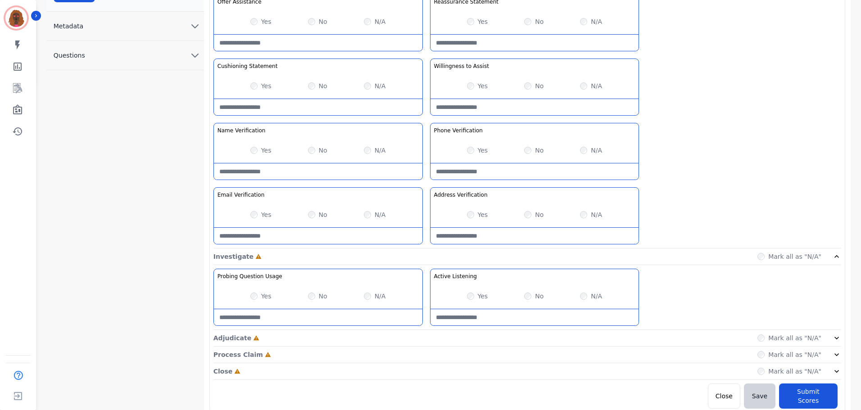
click at [426, 363] on div "Adjudicate Incomplete Mark all as "N/A"" at bounding box center [527, 371] width 628 height 17
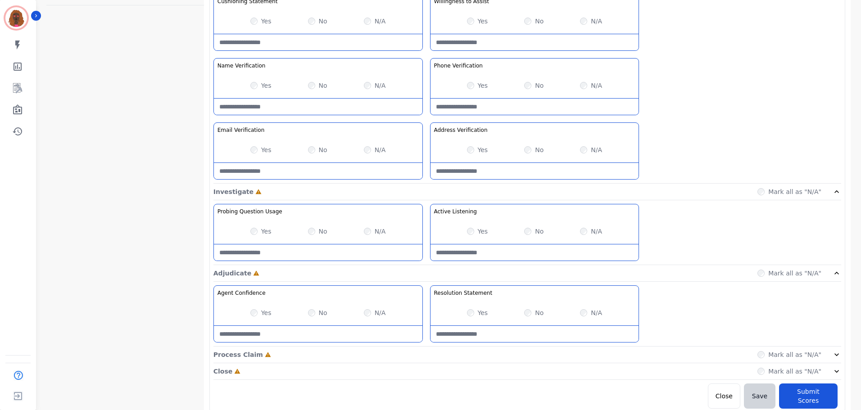
click at [424, 349] on div "Process Claim Incomplete Mark all as "N/A"" at bounding box center [527, 355] width 628 height 17
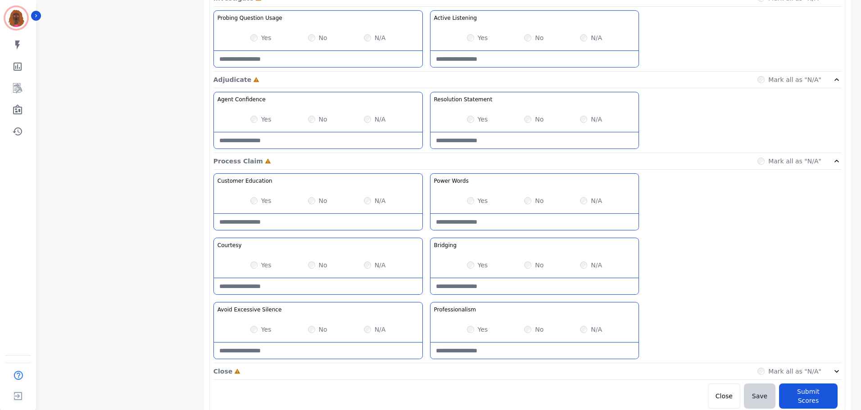
click at [426, 365] on div "Close Incomplete Mark all as "N/A"" at bounding box center [527, 371] width 628 height 17
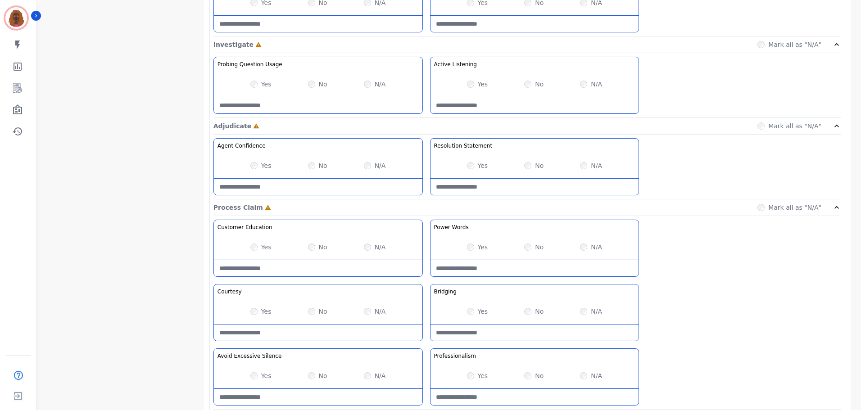
scroll to position [540, 0]
click at [466, 311] on div "Yes No N/A" at bounding box center [535, 310] width 209 height 25
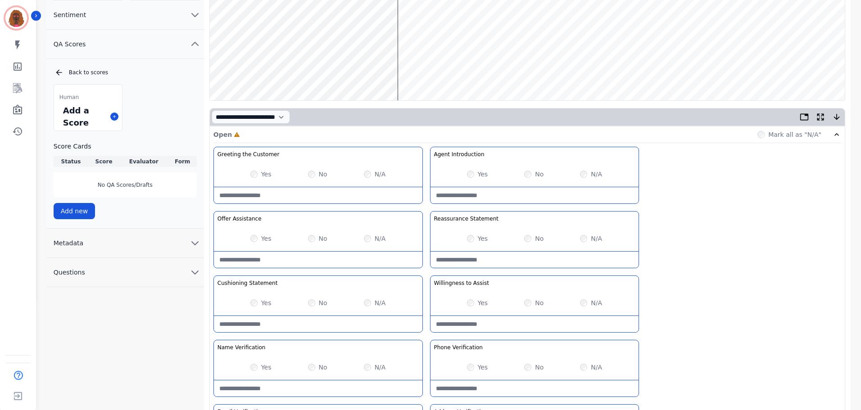
scroll to position [0, 0]
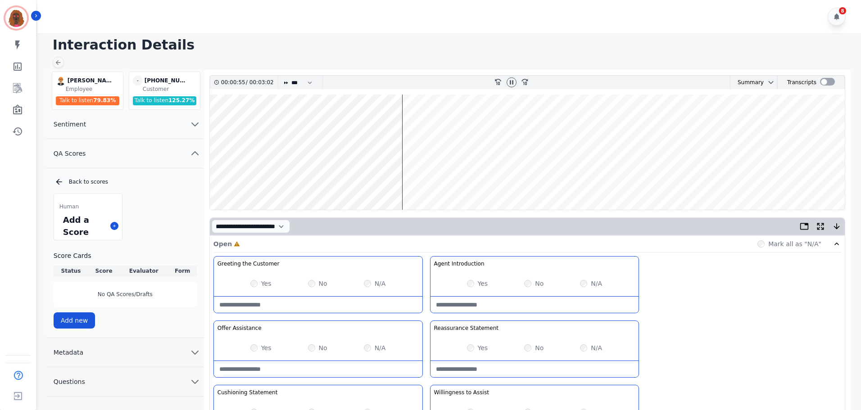
click at [404, 180] on wave at bounding box center [527, 152] width 635 height 115
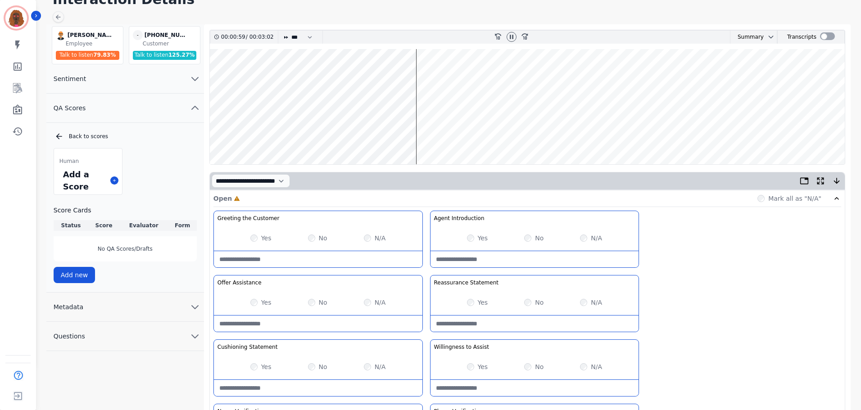
scroll to position [45, 0]
click at [428, 136] on wave at bounding box center [527, 107] width 635 height 115
click at [309, 385] on Statement-note at bounding box center [318, 389] width 209 height 16
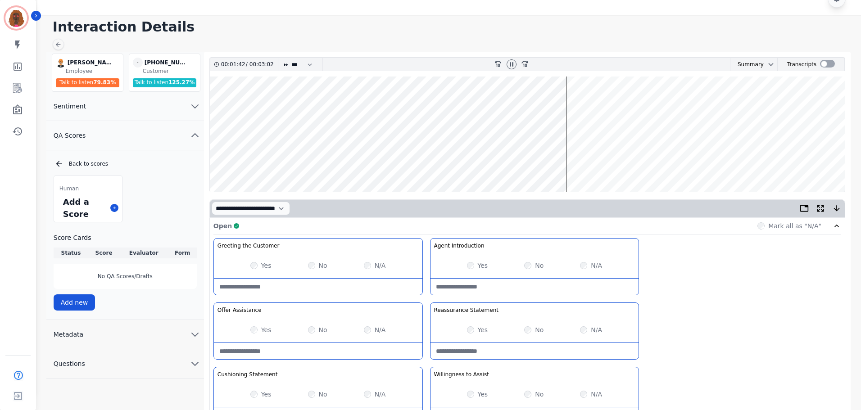
scroll to position [0, 0]
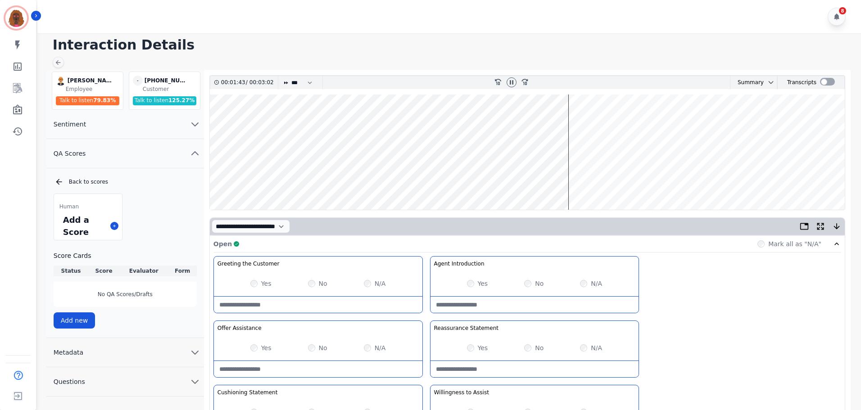
click at [594, 181] on wave at bounding box center [527, 152] width 635 height 115
click at [615, 124] on wave at bounding box center [527, 152] width 635 height 115
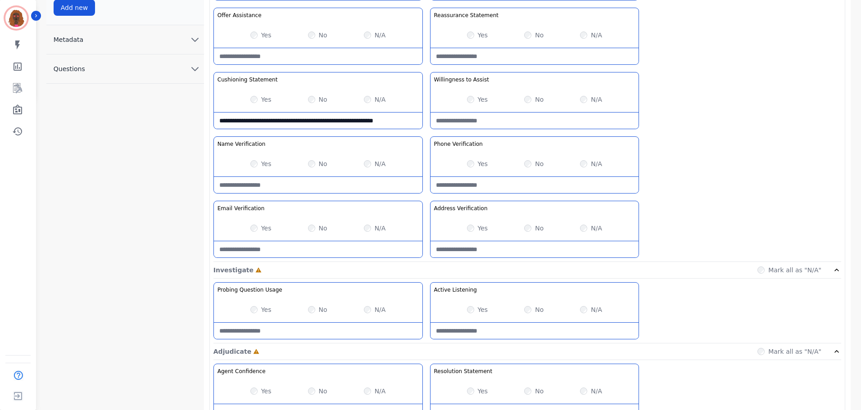
scroll to position [314, 0]
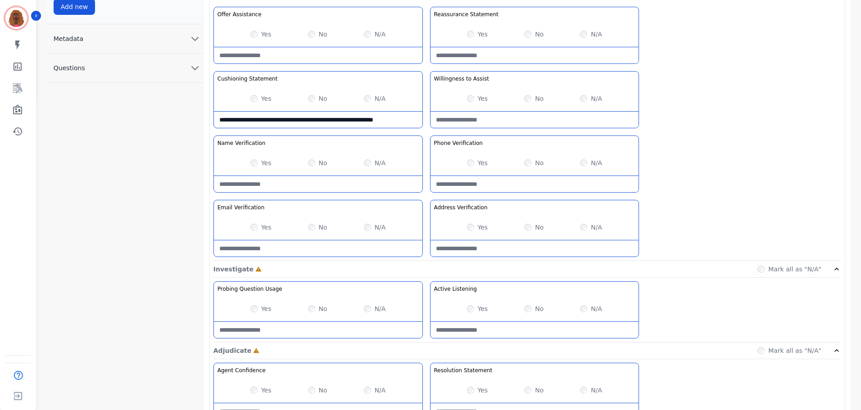
click at [393, 122] on Statement-note "**********" at bounding box center [318, 120] width 209 height 16
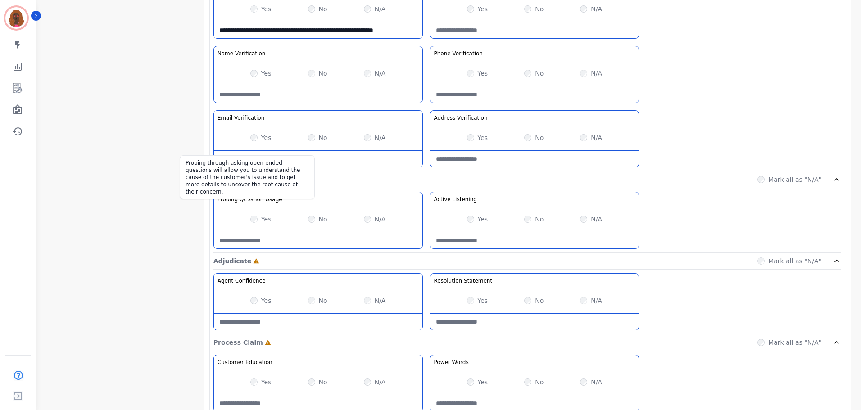
scroll to position [404, 0]
type Statement-note "**********"
click at [309, 240] on Usage-note at bounding box center [318, 240] width 209 height 16
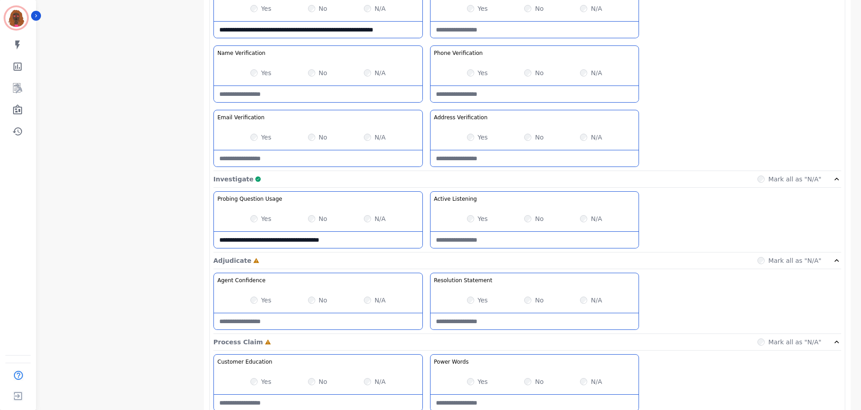
click at [341, 240] on Usage-note "**********" at bounding box center [318, 240] width 209 height 16
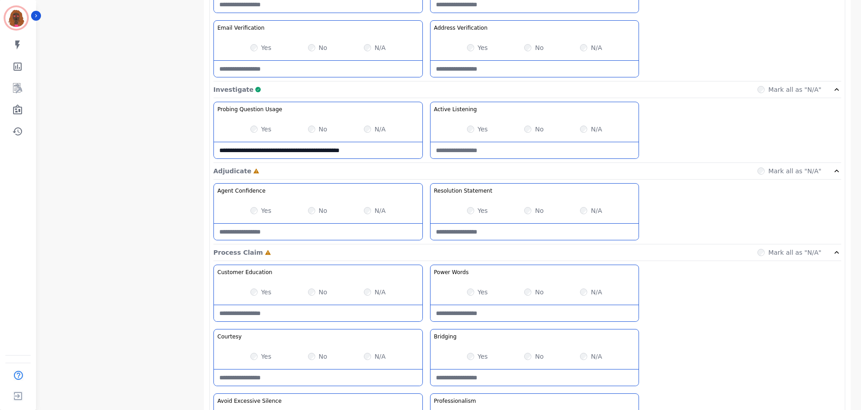
scroll to position [494, 0]
type Usage-note "**********"
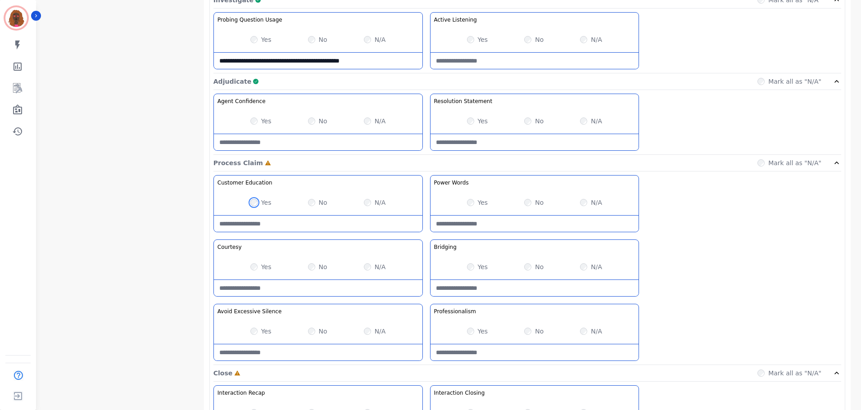
scroll to position [584, 0]
click at [253, 335] on div "Yes" at bounding box center [260, 331] width 21 height 9
click at [519, 231] on Words-note at bounding box center [535, 223] width 209 height 16
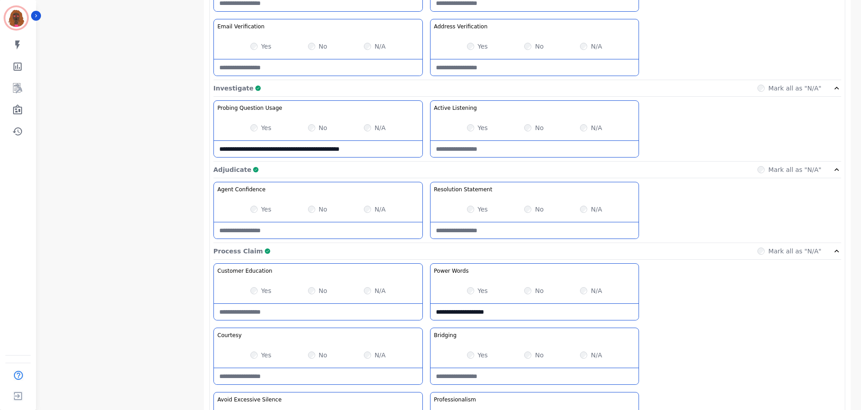
type Words-note "**********"
click at [393, 151] on Usage-note "**********" at bounding box center [318, 149] width 209 height 16
click at [368, 151] on Usage-note "**********" at bounding box center [318, 149] width 209 height 16
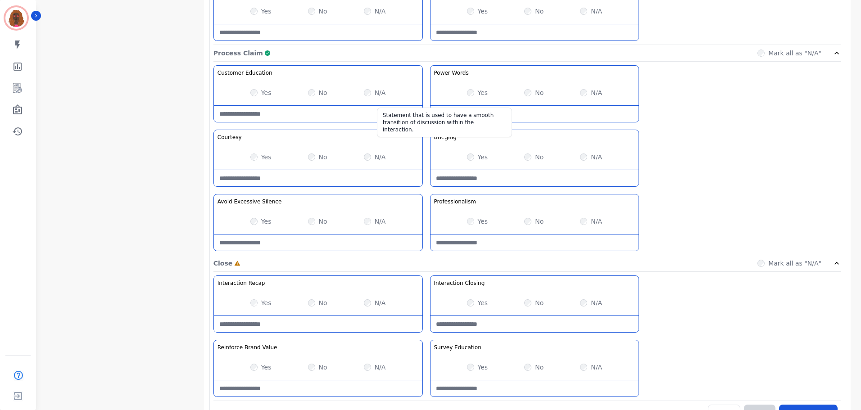
scroll to position [714, 0]
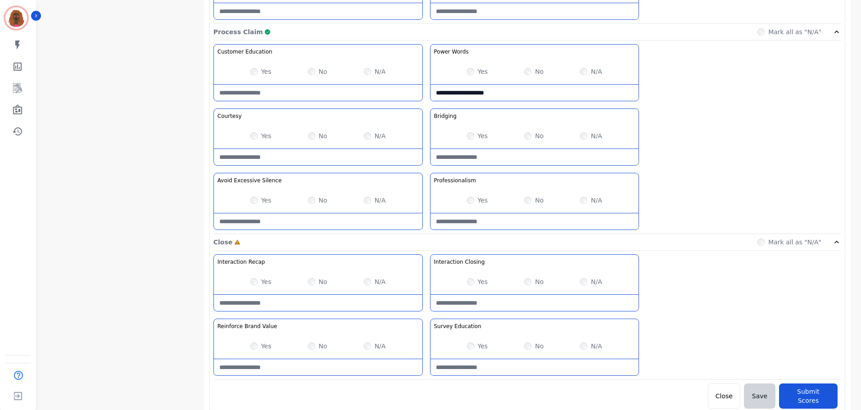
type Usage-note "**********"
drag, startPoint x: 803, startPoint y: 392, endPoint x: 813, endPoint y: 381, distance: 15.3
click at [803, 392] on button "Submit Scores" at bounding box center [808, 396] width 59 height 25
